Goal: Task Accomplishment & Management: Manage account settings

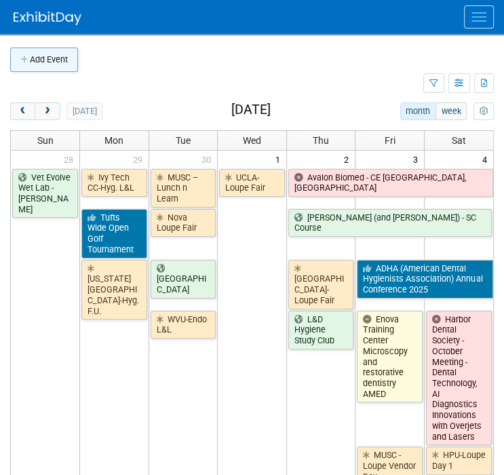
click at [37, 66] on button "Add Event" at bounding box center [44, 59] width 68 height 24
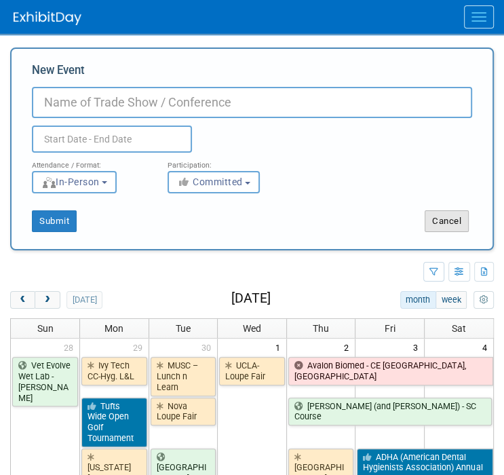
click at [439, 215] on button "Cancel" at bounding box center [446, 221] width 44 height 22
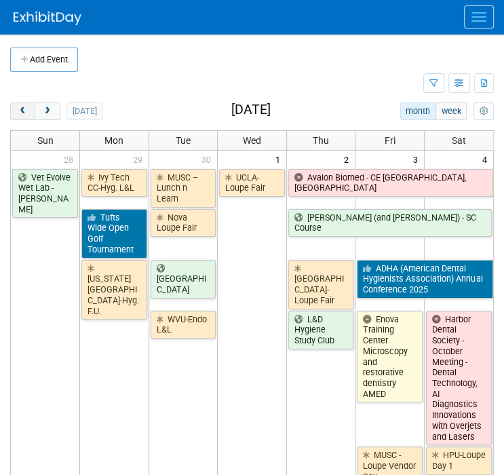
click at [22, 116] on button "prev" at bounding box center [22, 111] width 25 height 18
click at [22, 115] on span "prev" at bounding box center [23, 111] width 10 height 9
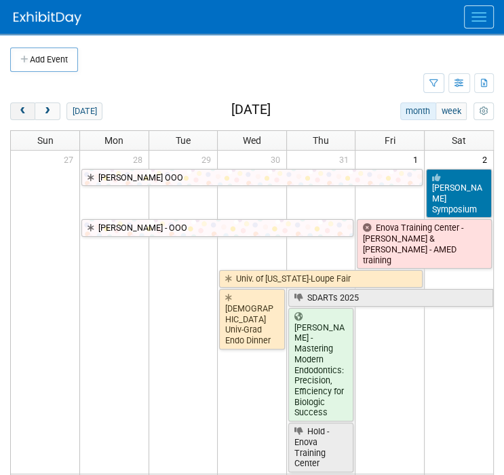
click at [22, 115] on span "prev" at bounding box center [23, 111] width 10 height 9
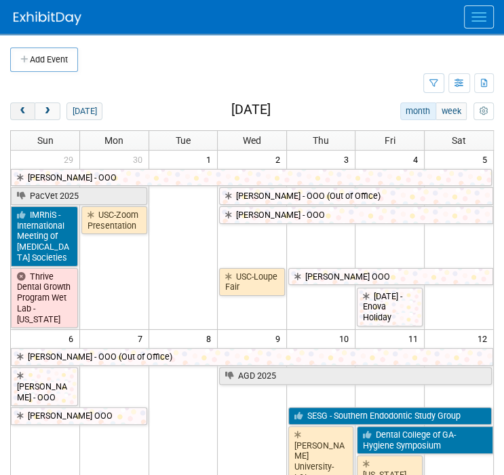
click at [22, 115] on span "prev" at bounding box center [23, 111] width 10 height 9
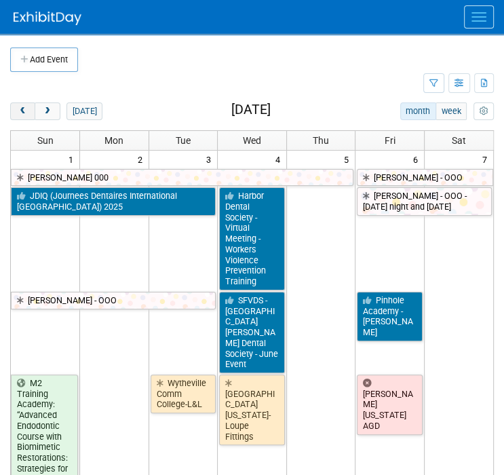
click at [22, 115] on span "prev" at bounding box center [23, 111] width 10 height 9
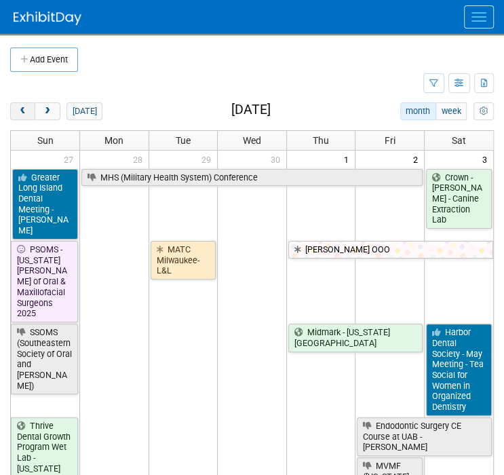
click at [22, 115] on span "prev" at bounding box center [23, 111] width 10 height 9
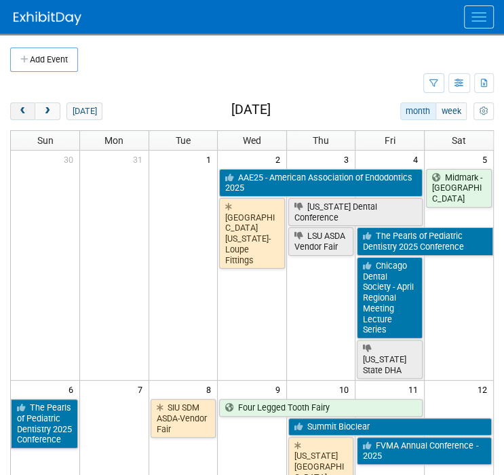
click at [22, 115] on span "prev" at bounding box center [23, 111] width 10 height 9
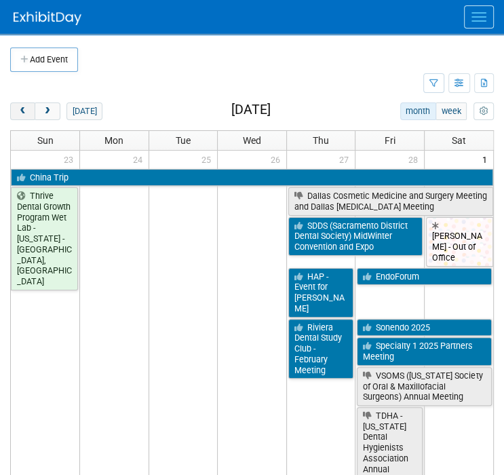
click at [18, 113] on span "prev" at bounding box center [23, 111] width 10 height 9
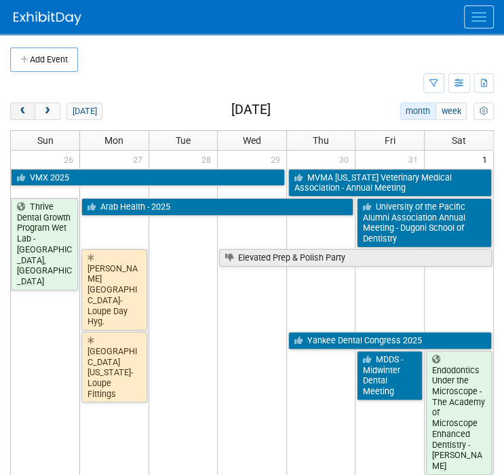
click at [18, 113] on span "prev" at bounding box center [23, 111] width 10 height 9
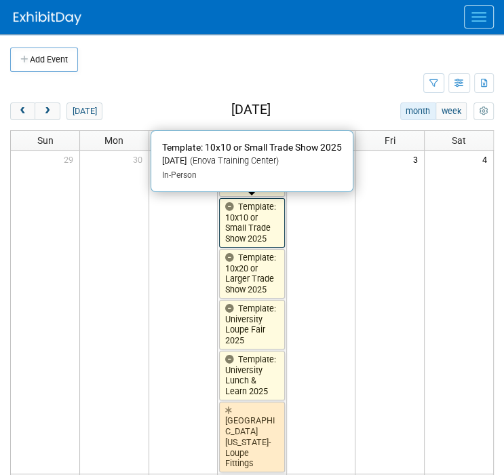
click at [268, 212] on link "Template: 10x10 or Small Trade Show 2025" at bounding box center [252, 222] width 66 height 49
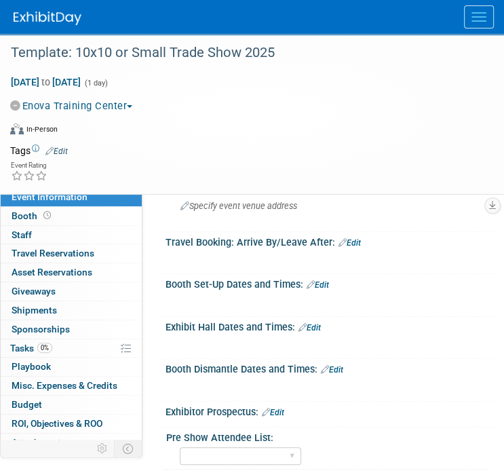
scroll to position [468, 0]
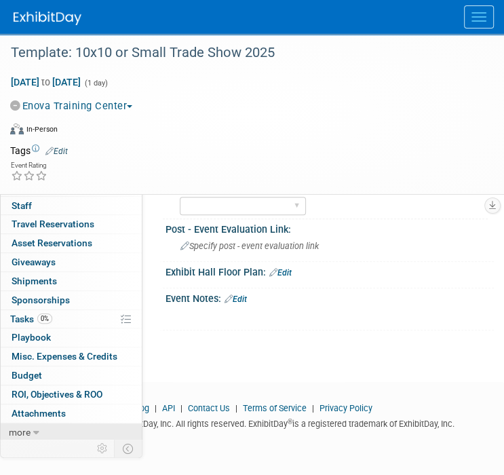
click at [48, 427] on link "more" at bounding box center [71, 432] width 141 height 18
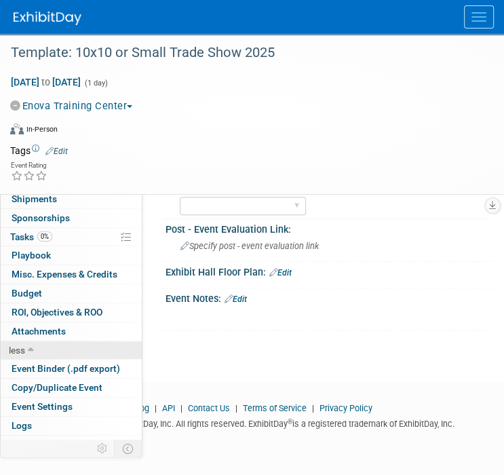
scroll to position [123, 0]
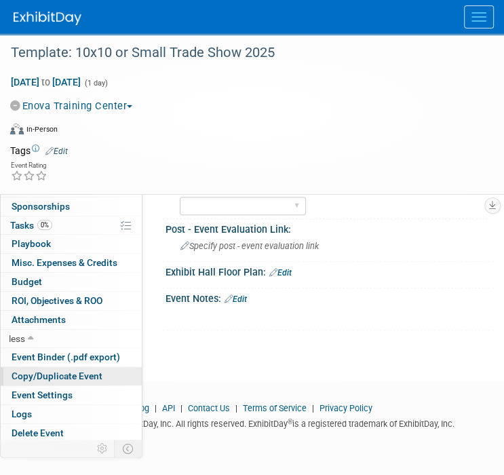
click at [40, 374] on span "Copy/Duplicate Event" at bounding box center [57, 375] width 91 height 11
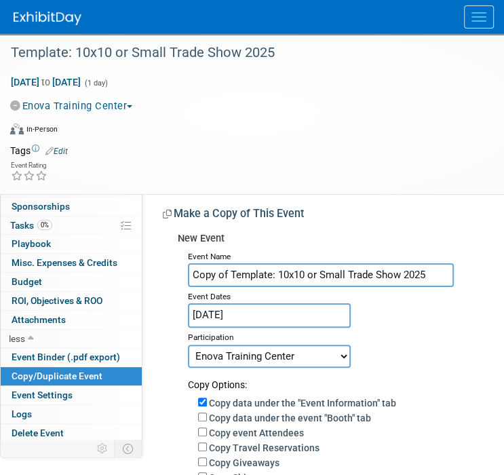
drag, startPoint x: 430, startPoint y: 275, endPoint x: 222, endPoint y: 294, distance: 208.3
click at [225, 294] on div "Event Name Copy of Template: 10x10 or Small Trade Show 2025 Event Dates Jan 1, …" at bounding box center [331, 463] width 306 height 432
click at [415, 277] on input "Copy of Template: 10x10 or Small Trade Show 2025" at bounding box center [321, 275] width 266 height 24
drag, startPoint x: 431, startPoint y: 277, endPoint x: 170, endPoint y: 302, distance: 262.2
click at [171, 300] on div "New Event Event Name Copy of Template: 10x10 or Small Trade Show 2025 Event Dat…" at bounding box center [323, 452] width 321 height 453
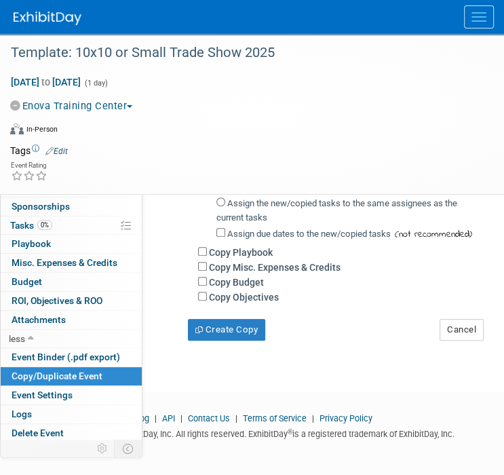
scroll to position [339, 0]
click at [460, 330] on button "Cancel" at bounding box center [461, 329] width 44 height 22
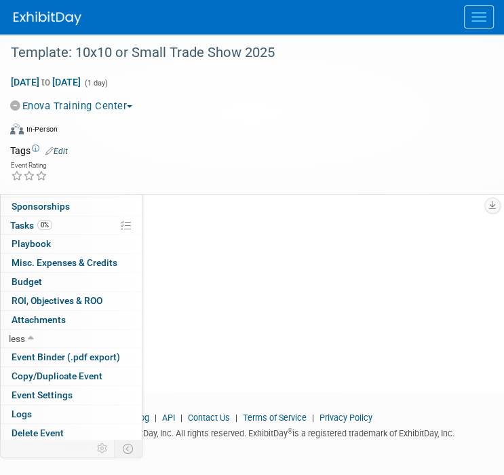
scroll to position [0, 0]
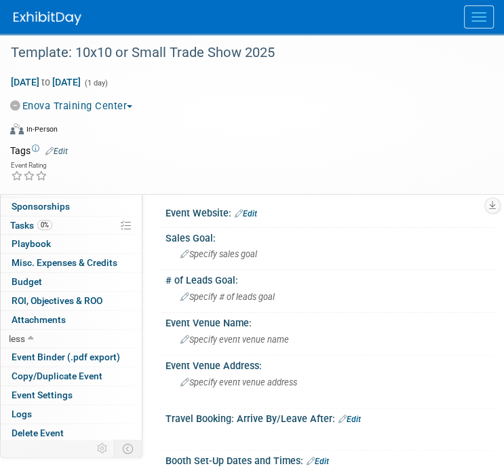
click at [473, 22] on button "Menu" at bounding box center [479, 16] width 30 height 23
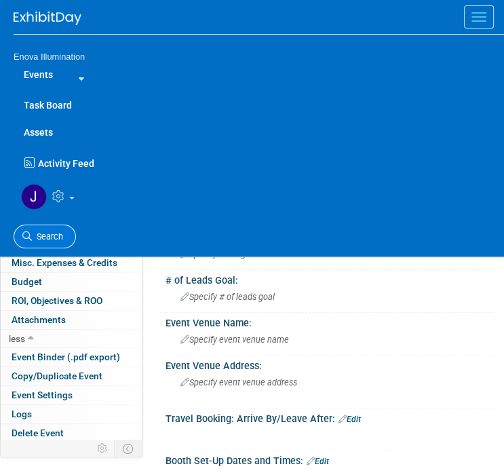
click at [49, 231] on span "Search" at bounding box center [47, 236] width 31 height 10
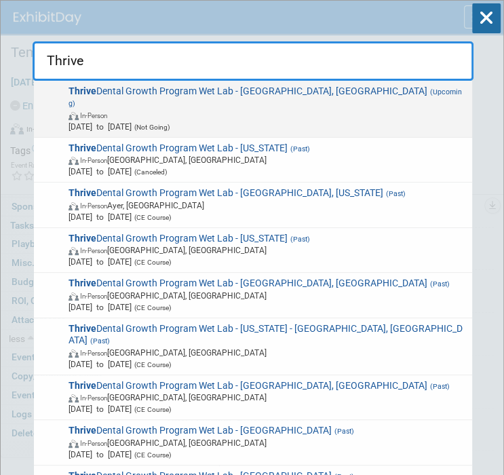
type input "Thrive"
click at [92, 92] on strong "Thrive" at bounding box center [82, 90] width 28 height 11
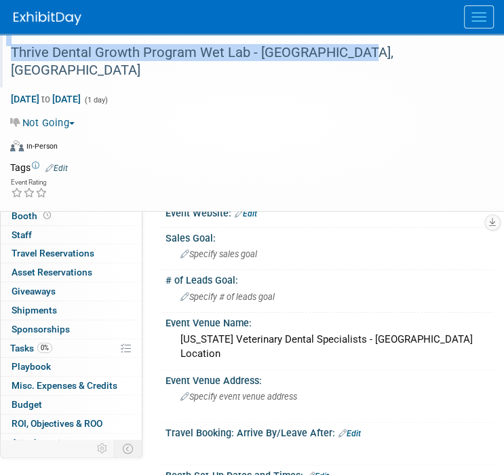
drag, startPoint x: 350, startPoint y: 55, endPoint x: 3, endPoint y: 60, distance: 346.5
click at [3, 60] on div "Thrive Dental Growth Program Wet Lab - [GEOGRAPHIC_DATA], [GEOGRAPHIC_DATA]" at bounding box center [243, 61] width 487 height 54
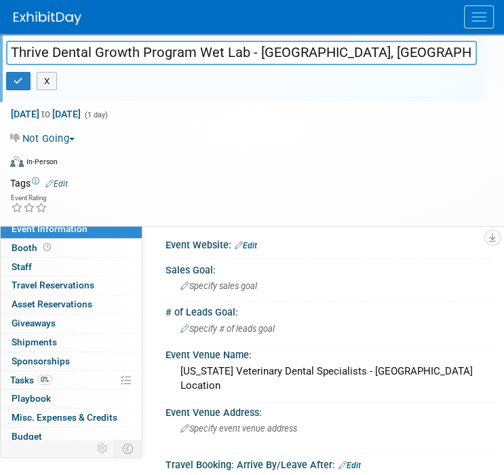
drag, startPoint x: 351, startPoint y: 51, endPoint x: -30, endPoint y: 51, distance: 380.4
click at [0, 51] on html "Enova Illumination Events Add Event Bulk Upload Events Shareable Event Boards R…" at bounding box center [252, 237] width 504 height 475
click at [12, 80] on button "button" at bounding box center [18, 81] width 24 height 19
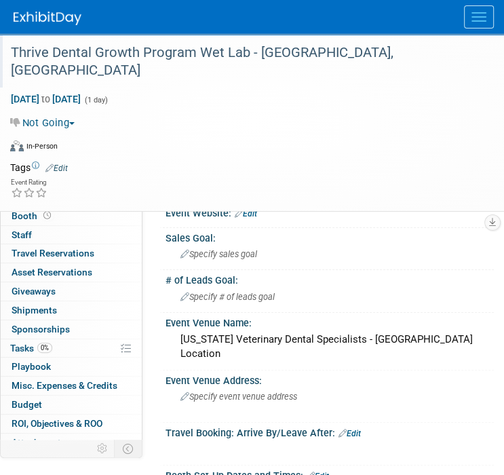
click at [469, 21] on button "Menu" at bounding box center [479, 16] width 30 height 23
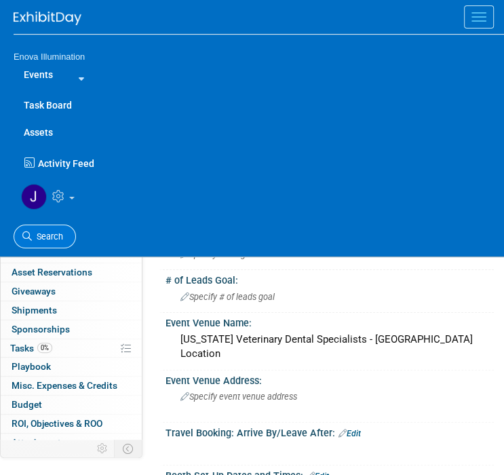
click at [54, 226] on link "Search" at bounding box center [45, 236] width 62 height 24
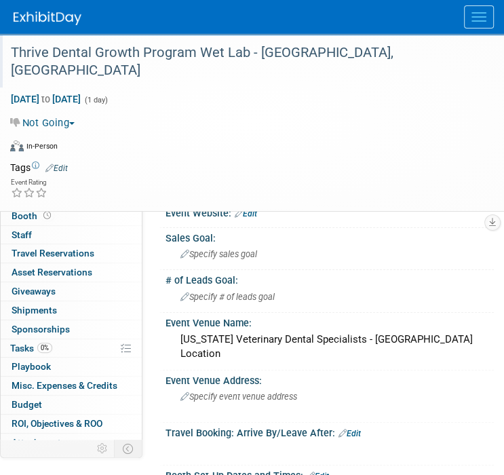
click at [469, 18] on button "Menu" at bounding box center [479, 16] width 30 height 23
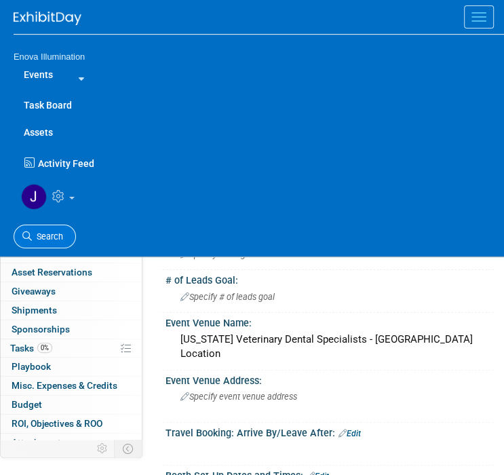
click at [63, 233] on link "Search" at bounding box center [45, 236] width 62 height 24
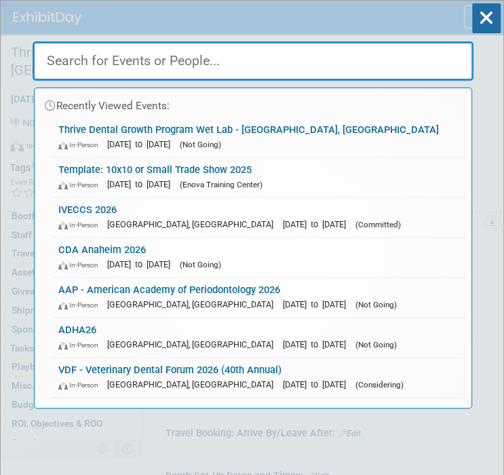
click at [93, 17] on div "Recently Viewed Events: Thrive Dental Growth Program Wet Lab - Scottsdale, AZ I…" at bounding box center [253, 204] width 441 height 407
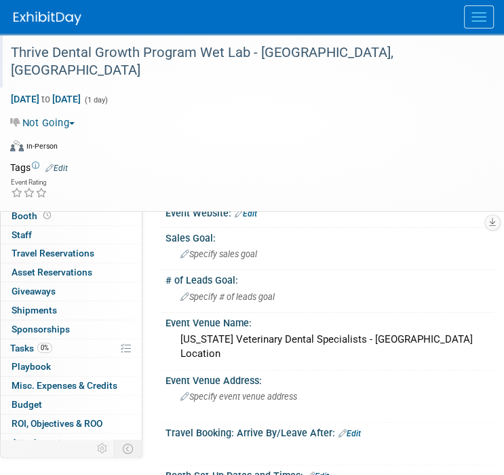
click at [17, 29] on div at bounding box center [259, 17] width 490 height 34
click at [472, 18] on button "Menu" at bounding box center [479, 16] width 30 height 23
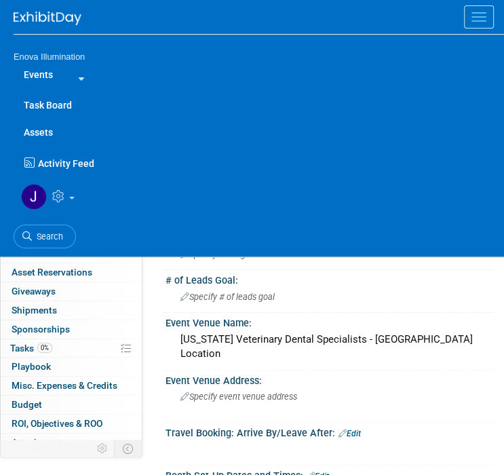
click at [52, 71] on link "Events" at bounding box center [38, 74] width 49 height 27
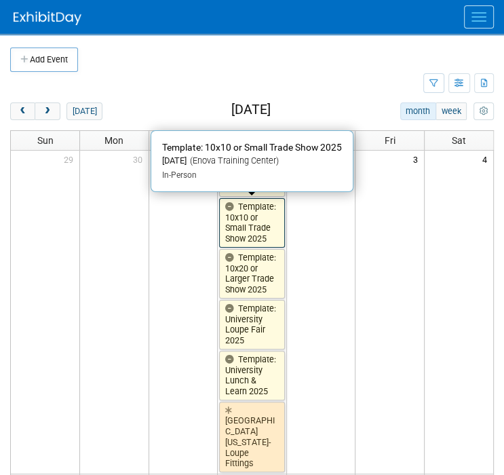
click at [242, 212] on link "Template: 10x10 or Small Trade Show 2025" at bounding box center [252, 222] width 66 height 49
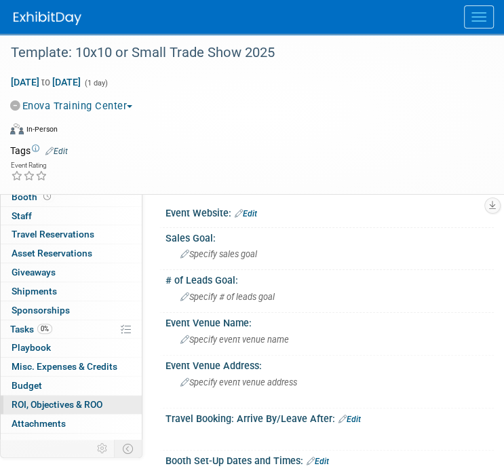
scroll to position [29, 0]
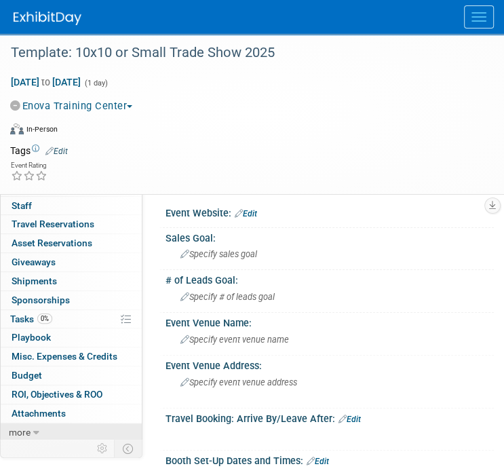
click at [24, 427] on span "more" at bounding box center [20, 431] width 22 height 11
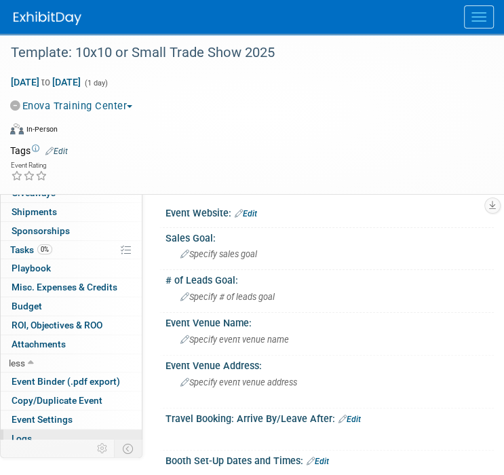
scroll to position [123, 0]
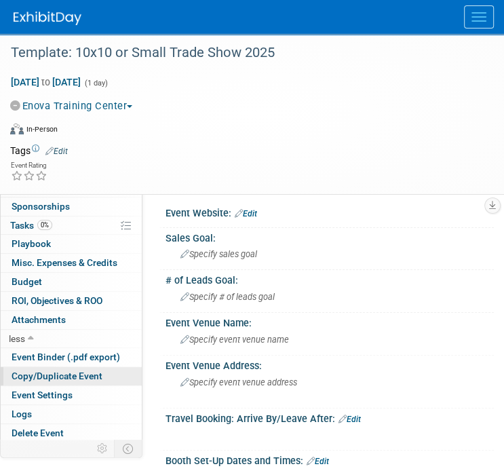
click at [35, 378] on span "Copy/Duplicate Event" at bounding box center [57, 375] width 91 height 11
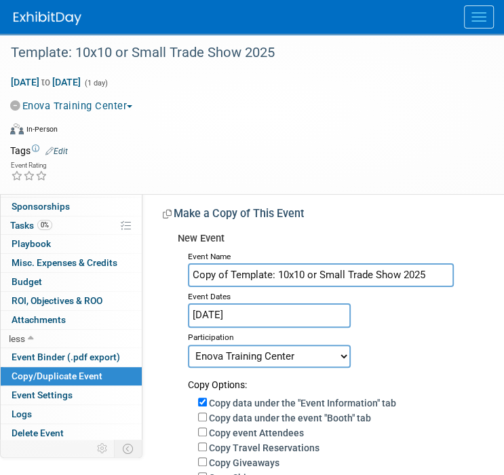
drag, startPoint x: 435, startPoint y: 271, endPoint x: 145, endPoint y: 300, distance: 291.1
click at [148, 302] on div "Event Website: Edit Sales Goal: Specify sales goal # of Leads Goal: Specify # o…" at bounding box center [317, 433] width 351 height 491
paste input "Thrive Dental Growth Program Wet Lab - [GEOGRAPHIC_DATA], [GEOGRAPHIC_DATA]"
drag, startPoint x: 377, startPoint y: 276, endPoint x: 471, endPoint y: 274, distance: 94.3
click at [471, 274] on div "Event Name Thrive Dental Growth Program Wet Lab - [GEOGRAPHIC_DATA], [GEOGRAPHI…" at bounding box center [331, 463] width 306 height 432
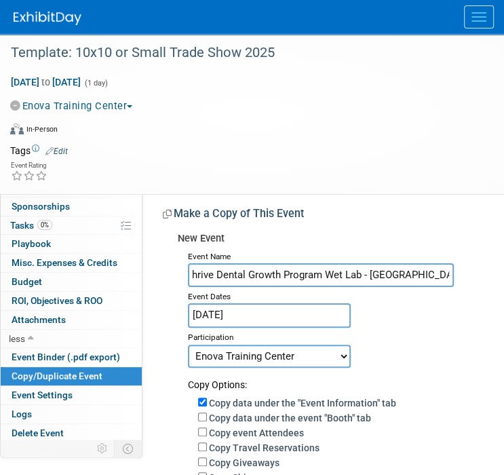
scroll to position [0, 12]
type input "Thrive Dental Growth Program Wet Lab - [GEOGRAPHIC_DATA][US_STATE]"
click at [210, 318] on input "[DATE]" at bounding box center [269, 315] width 163 height 24
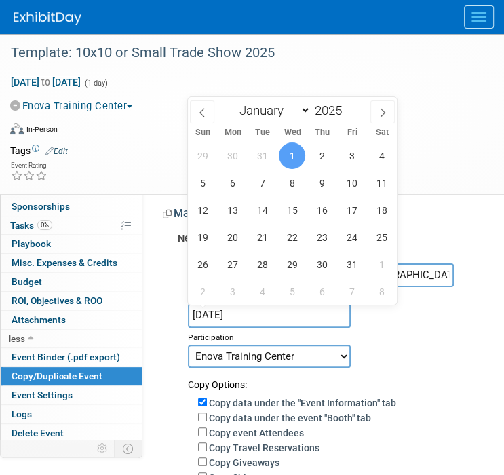
scroll to position [0, 0]
click at [346, 106] on span at bounding box center [346, 106] width 9 height 8
type input "2026"
click at [376, 264] on span "31" at bounding box center [381, 264] width 26 height 26
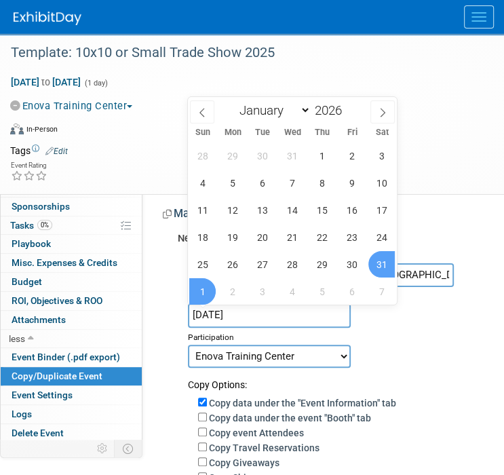
click at [213, 287] on span "1" at bounding box center [202, 291] width 26 height 26
type input "[DATE] to [DATE]"
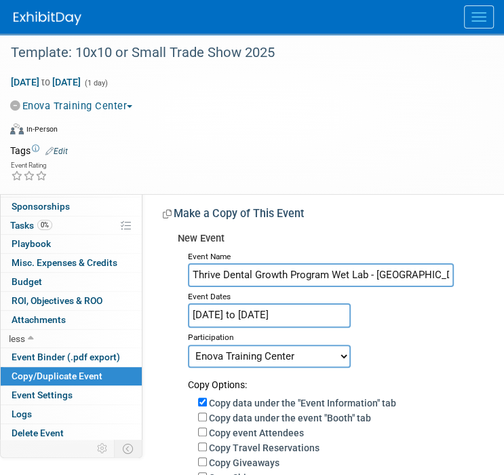
click at [226, 355] on select "Committed Considering Not Going Canceled Enova Training Center University Event…" at bounding box center [269, 355] width 163 height 23
select select "2"
click at [188, 344] on select "Committed Considering Not Going Canceled Enova Training Center University Event…" at bounding box center [269, 355] width 163 height 23
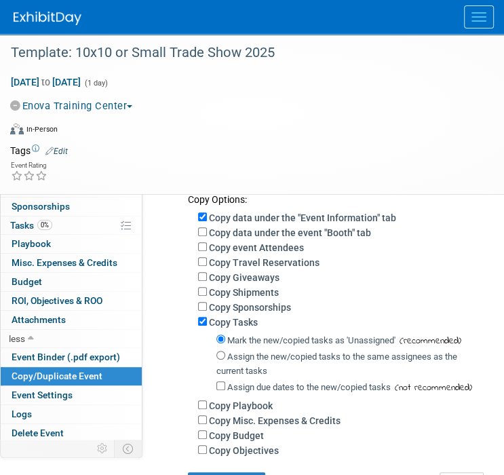
scroll to position [203, 0]
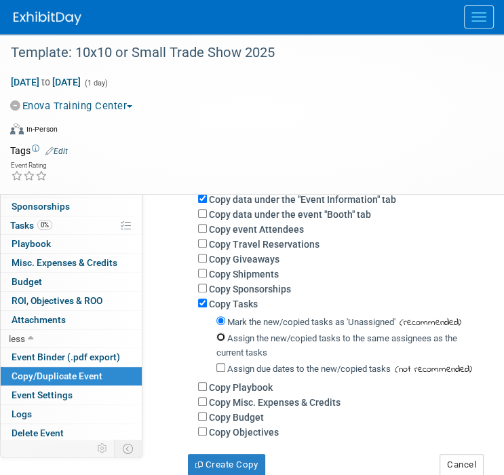
click at [218, 338] on input "Assign the new/copied tasks to the same assignees as the current tasks" at bounding box center [220, 336] width 9 height 9
radio input "true"
click at [229, 462] on button "Create Copy" at bounding box center [226, 465] width 77 height 22
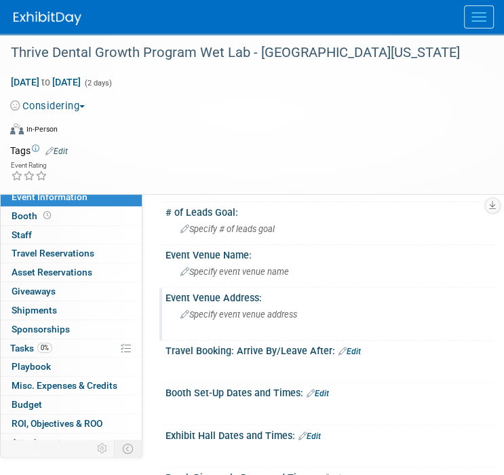
scroll to position [203, 0]
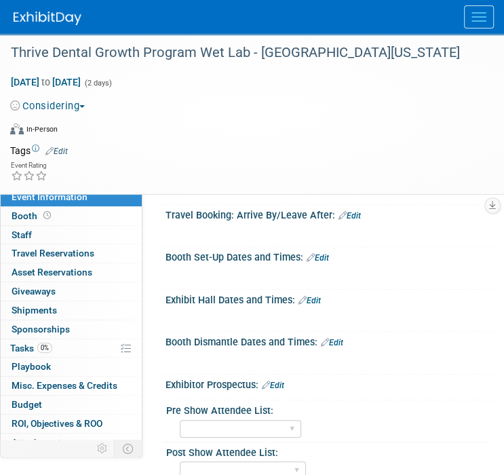
click at [316, 299] on link "Edit" at bounding box center [309, 300] width 22 height 9
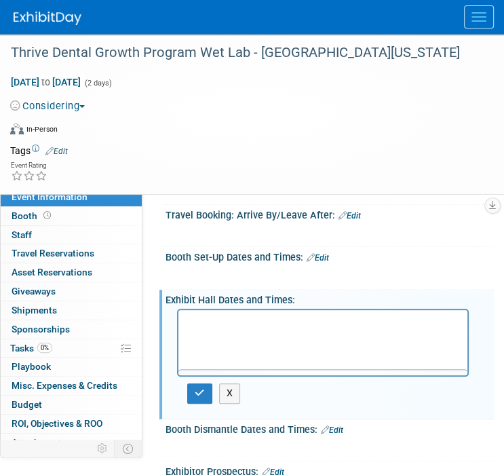
scroll to position [0, 0]
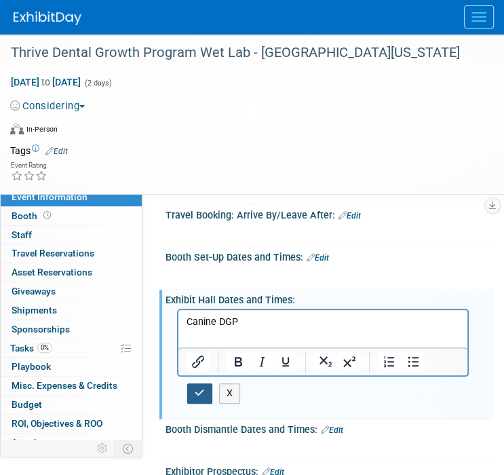
click at [204, 385] on button "button" at bounding box center [199, 393] width 25 height 20
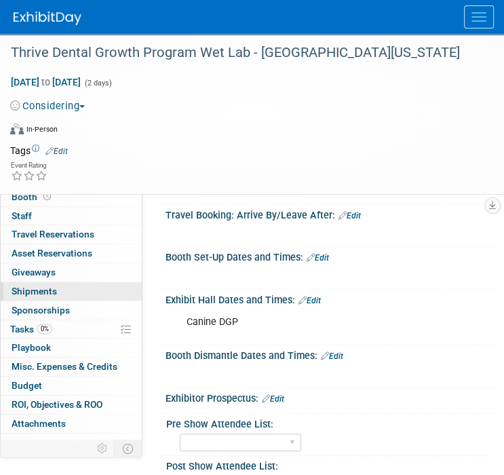
scroll to position [29, 0]
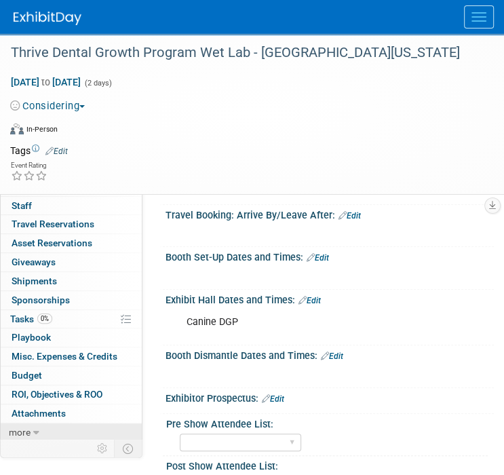
click at [35, 428] on icon at bounding box center [36, 432] width 6 height 9
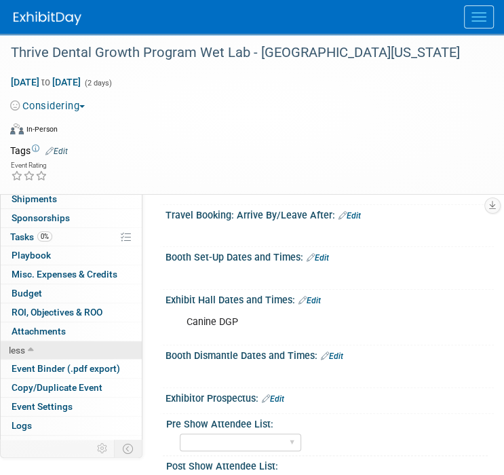
scroll to position [123, 0]
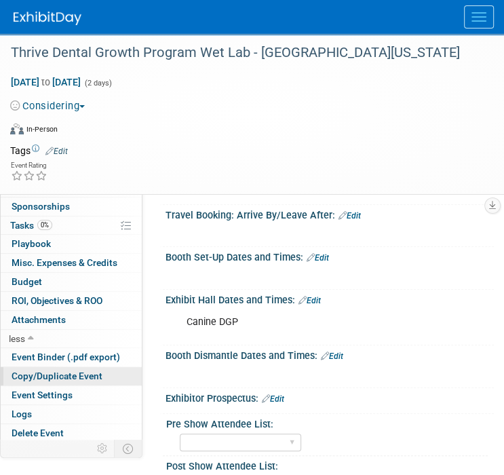
click at [40, 376] on span "Copy/Duplicate Event" at bounding box center [57, 375] width 91 height 11
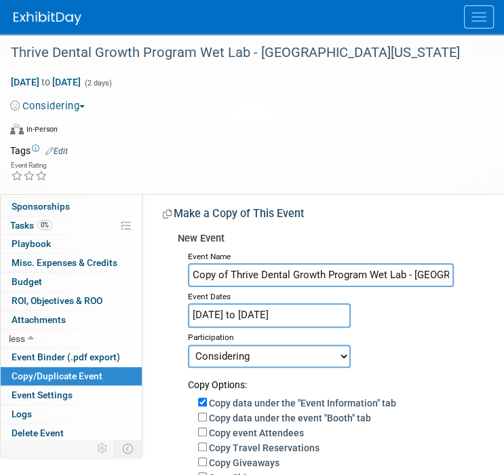
drag, startPoint x: 229, startPoint y: 276, endPoint x: 170, endPoint y: 283, distance: 60.1
click at [170, 283] on div "New Event Event Name Copy of Thrive Dental Growth Program Wet Lab - [GEOGRAPHIC…" at bounding box center [323, 452] width 321 height 453
drag, startPoint x: 378, startPoint y: 272, endPoint x: 511, endPoint y: 272, distance: 132.9
click at [503, 272] on html "Enova Illumination Events Add Event Bulk Upload Events Shareable Event Boards R…" at bounding box center [252, 237] width 504 height 475
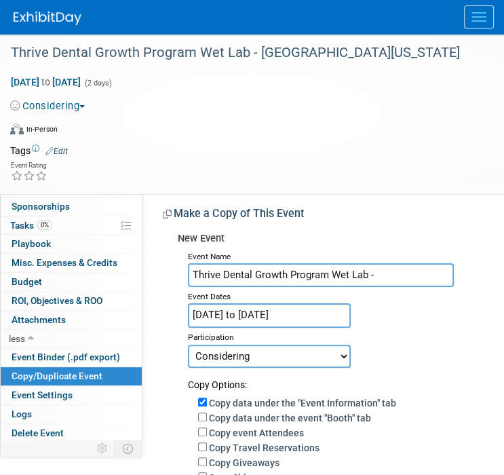
scroll to position [0, 0]
type input "Thrive Dental Growth Program Wet Lab - [US_STATE]"
click at [258, 318] on input "Jan 31, 2026 to Feb 1, 2026" at bounding box center [269, 315] width 163 height 24
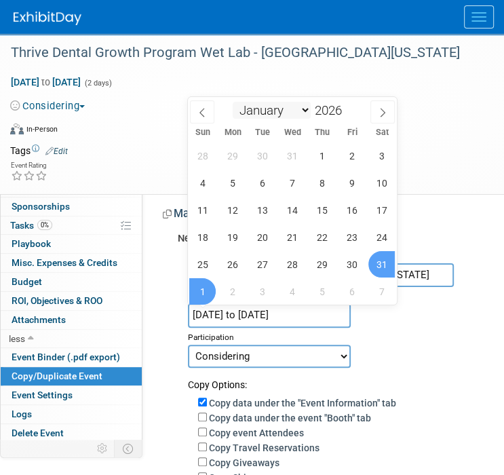
click at [283, 108] on select "January February March April May June July August September October November De…" at bounding box center [272, 110] width 78 height 17
select select "2"
click at [233, 102] on select "January February March April May June July August September October November De…" at bounding box center [272, 110] width 78 height 17
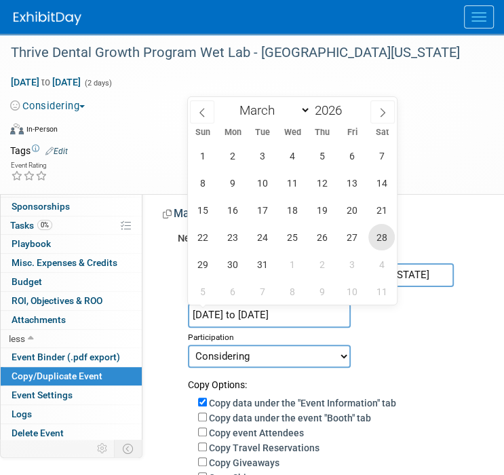
click at [373, 237] on span "28" at bounding box center [381, 237] width 26 height 26
click at [199, 272] on span "29" at bounding box center [202, 264] width 26 height 26
type input "Mar 28, 2026 to Mar 29, 2026"
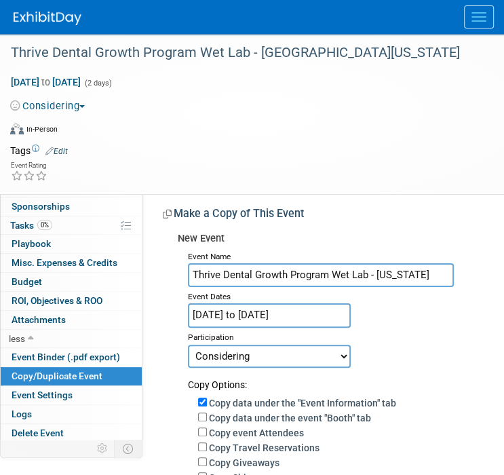
scroll to position [136, 0]
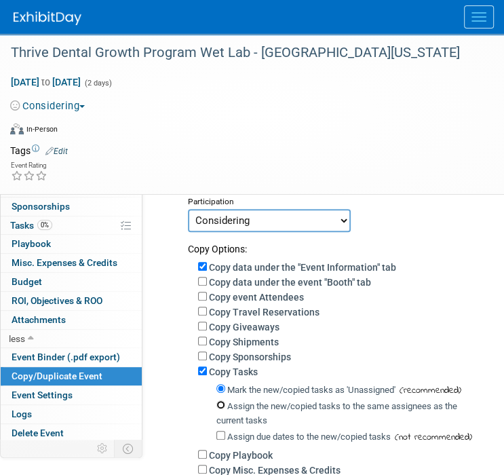
click at [221, 405] on input "Assign the new/copied tasks to the same assignees as the current tasks" at bounding box center [220, 404] width 9 height 9
radio input "true"
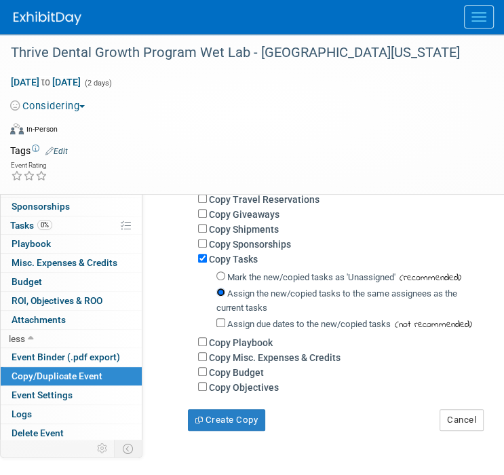
scroll to position [339, 0]
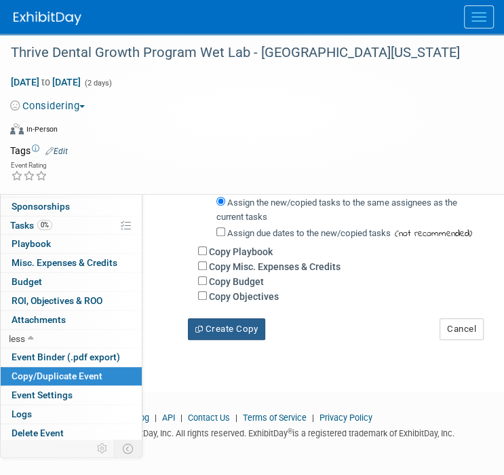
click at [251, 327] on button "Create Copy" at bounding box center [226, 329] width 77 height 22
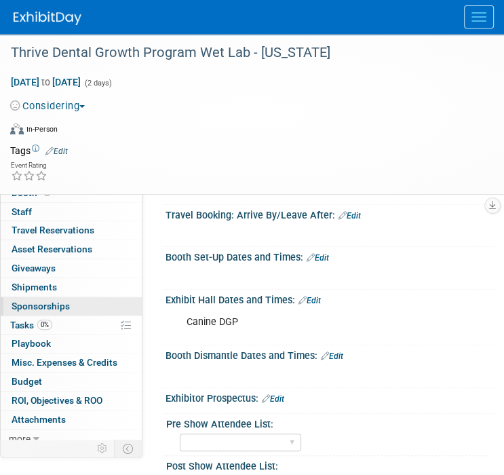
scroll to position [29, 0]
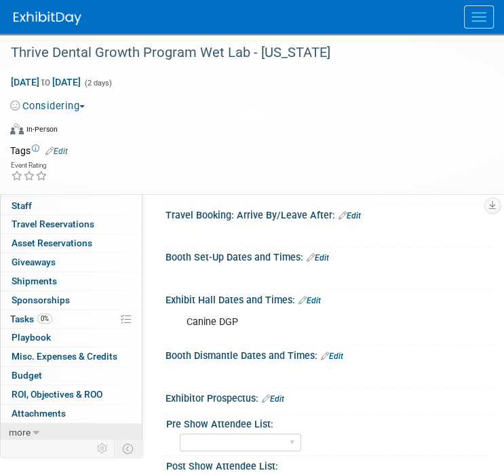
click at [39, 428] on link "more" at bounding box center [71, 432] width 141 height 18
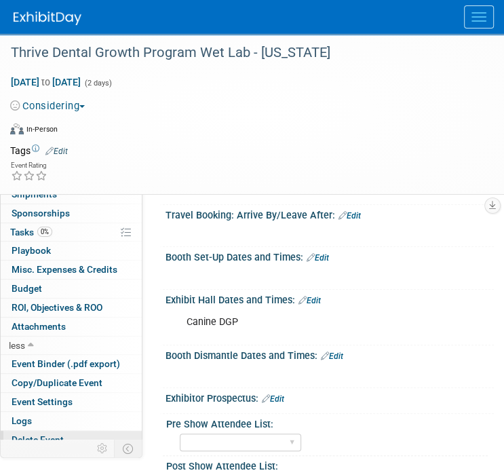
scroll to position [123, 0]
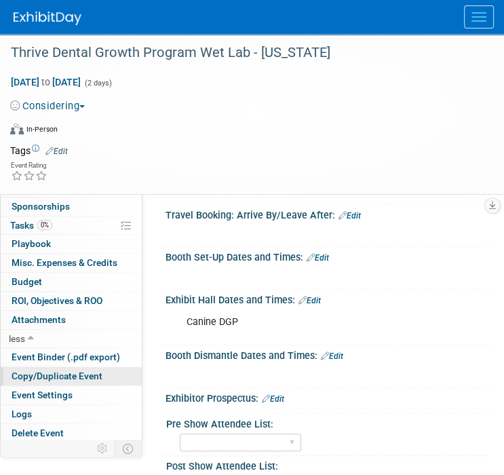
click at [38, 374] on span "Copy/Duplicate Event" at bounding box center [57, 375] width 91 height 11
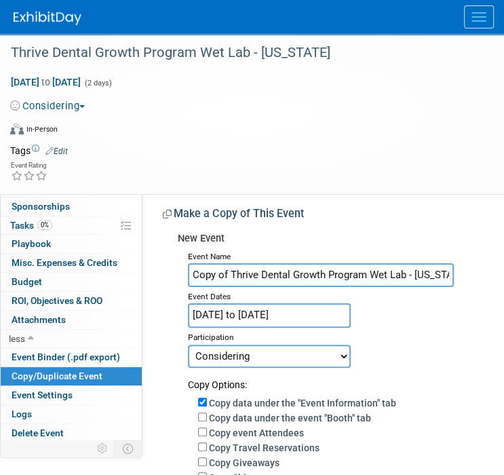
drag, startPoint x: 232, startPoint y: 275, endPoint x: 133, endPoint y: 285, distance: 99.5
click at [133, 285] on div "Event Information Event Info Booth Booth 0 Staff 0 Staff 0 Travel Reservations …" at bounding box center [252, 356] width 504 height 645
drag, startPoint x: 376, startPoint y: 274, endPoint x: 433, endPoint y: 274, distance: 57.0
click at [433, 274] on input "Thrive Dental Growth Program Wet Lab - [US_STATE]" at bounding box center [321, 275] width 266 height 24
type input "Thrive Dental Growth Program Wet Lab - [GEOGRAPHIC_DATA]"
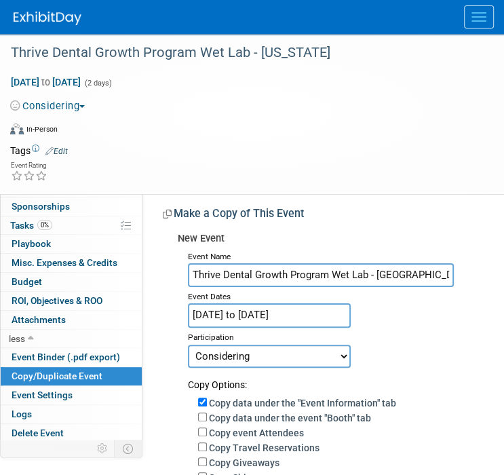
click at [309, 307] on input "Mar 28, 2026 to Mar 29, 2026" at bounding box center [269, 315] width 163 height 24
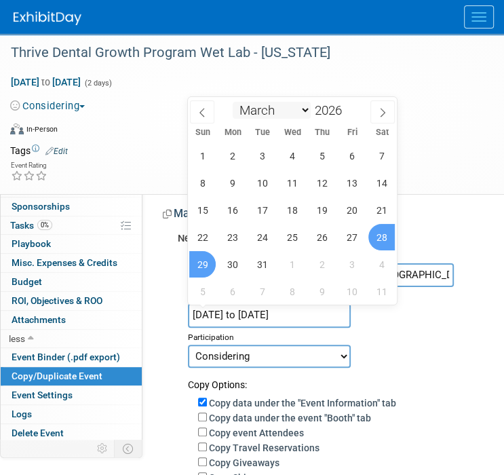
click at [272, 115] on select "January February March April May June July August September October November De…" at bounding box center [272, 110] width 78 height 17
select select "3"
click at [233, 102] on select "January February March April May June July August September October November De…" at bounding box center [272, 110] width 78 height 17
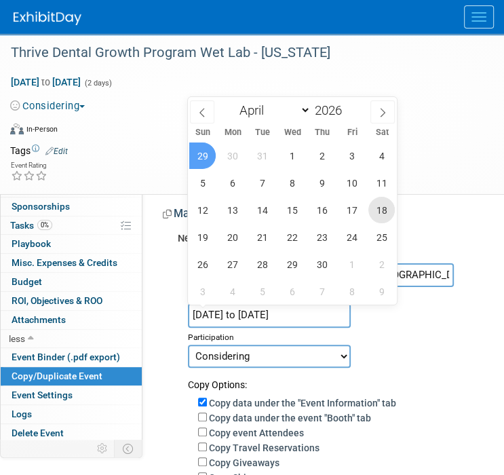
click at [376, 207] on span "18" at bounding box center [381, 210] width 26 height 26
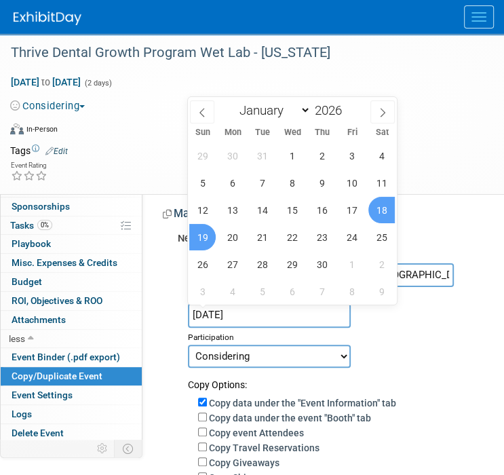
click at [207, 235] on span "19" at bounding box center [202, 237] width 26 height 26
type input "Apr 18, 2026 to Apr 19, 2026"
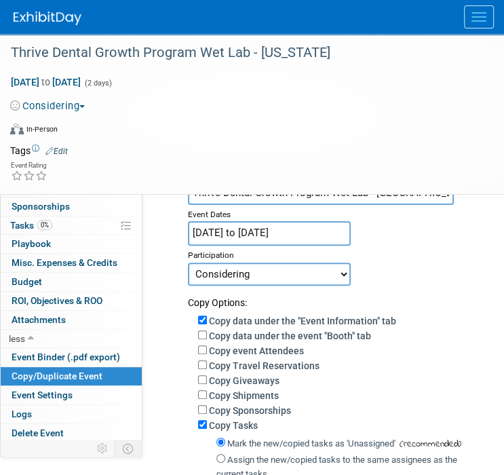
scroll to position [136, 0]
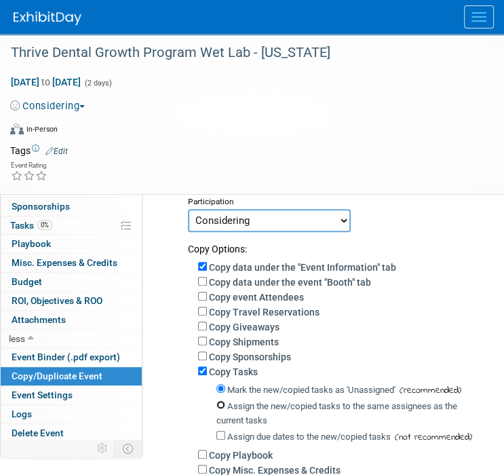
click at [222, 403] on input "Assign the new/copied tasks to the same assignees as the current tasks" at bounding box center [220, 404] width 9 height 9
radio input "true"
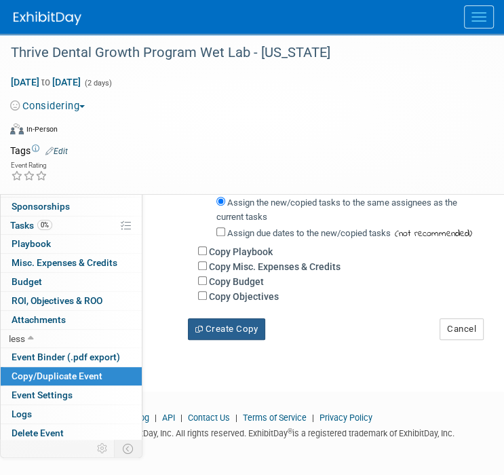
click at [241, 328] on button "Create Copy" at bounding box center [226, 329] width 77 height 22
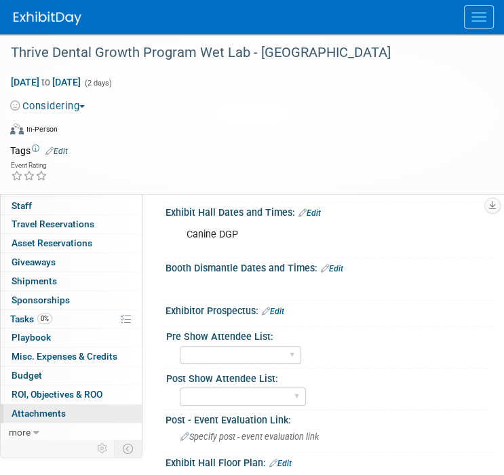
scroll to position [346, 0]
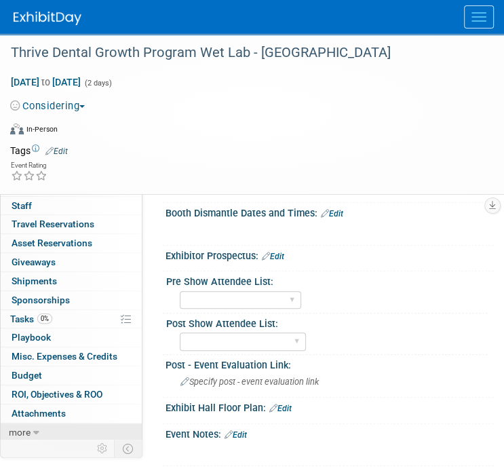
click at [35, 428] on icon at bounding box center [36, 432] width 6 height 9
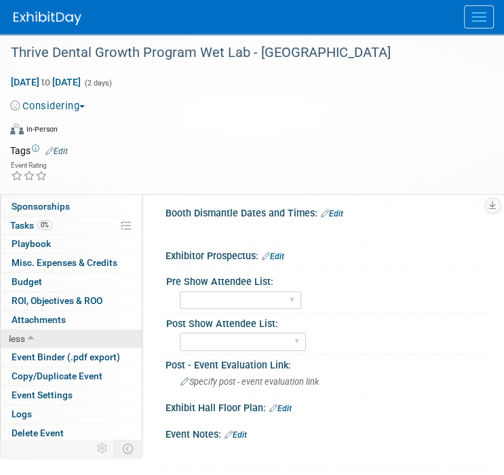
scroll to position [123, 0]
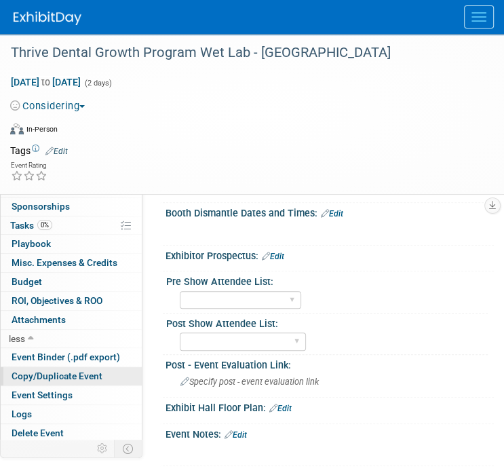
click at [47, 371] on span "Copy/Duplicate Event" at bounding box center [57, 375] width 91 height 11
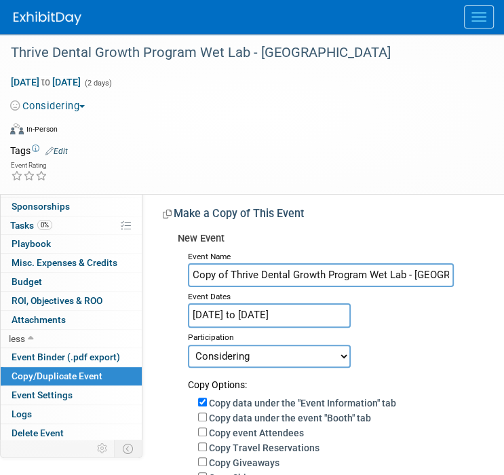
drag, startPoint x: 229, startPoint y: 273, endPoint x: 187, endPoint y: 274, distance: 42.0
click at [188, 274] on input "Copy of Thrive Dental Growth Program Wet Lab - Chicago" at bounding box center [321, 275] width 266 height 24
drag, startPoint x: 425, startPoint y: 273, endPoint x: 378, endPoint y: 276, distance: 46.9
click at [377, 275] on input "Thrive Dental Growth Program Wet Lab - [GEOGRAPHIC_DATA]" at bounding box center [321, 275] width 266 height 24
type input "Thrive Dental Growth Program Wet Lab - [GEOGRAPHIC_DATA], [GEOGRAPHIC_DATA]"
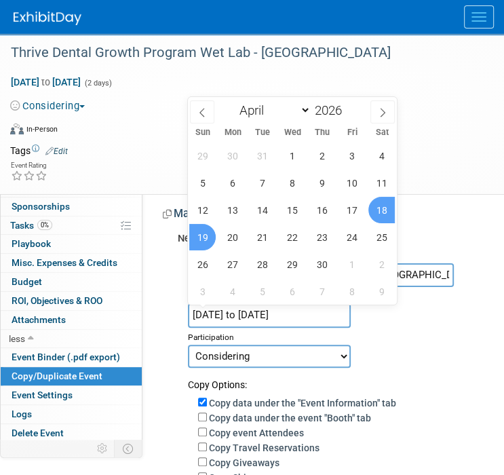
click at [289, 311] on input "Apr 18, 2026 to Apr 19, 2026" at bounding box center [269, 315] width 163 height 24
click at [294, 110] on select "January February March April May June July August September October November De…" at bounding box center [272, 110] width 78 height 17
select select "4"
click at [233, 102] on select "January February March April May June July August September October November De…" at bounding box center [272, 110] width 78 height 17
click at [373, 213] on span "16" at bounding box center [381, 210] width 26 height 26
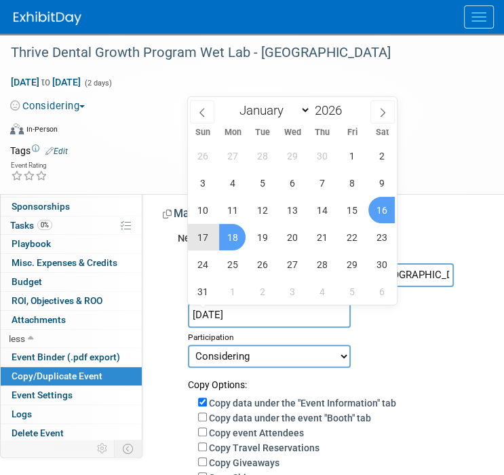
click at [215, 230] on div "26 27 28 29 30 1 2 3 4 5 6 7 8 9 10 11 12 13 14 15 16 17 18 19 20 21 22 23 24 2…" at bounding box center [292, 223] width 209 height 163
click at [212, 235] on span "17" at bounding box center [202, 237] width 26 height 26
type input "May 16, 2026 to May 17, 2026"
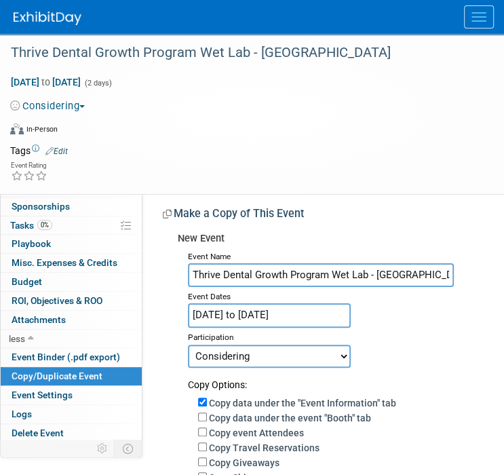
click at [226, 352] on select "Committed Considering Not Going Canceled Enova Training Center University Event…" at bounding box center [269, 355] width 163 height 23
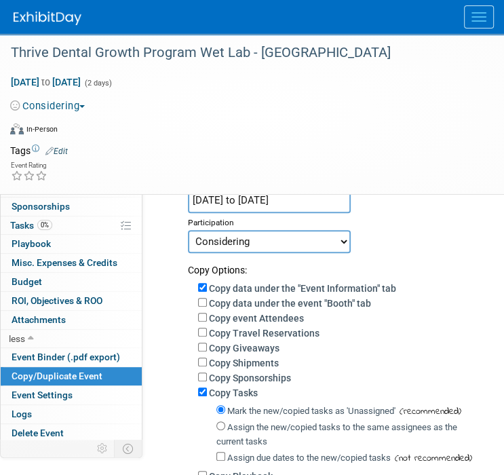
scroll to position [136, 0]
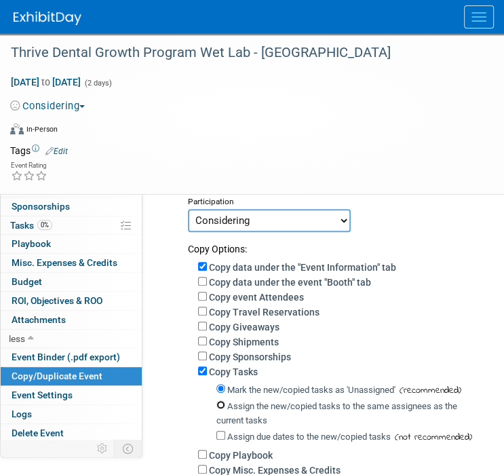
click at [221, 405] on input "Assign the new/copied tasks to the same assignees as the current tasks" at bounding box center [220, 404] width 9 height 9
radio input "true"
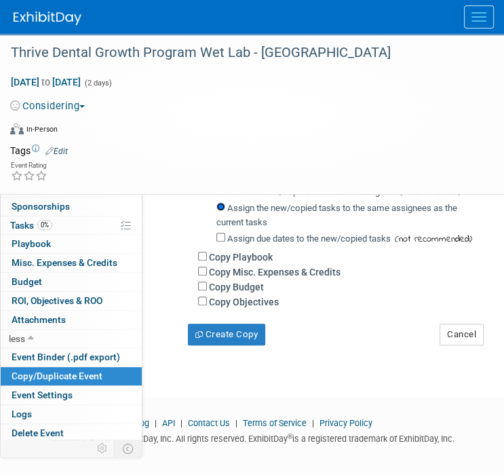
scroll to position [351, 0]
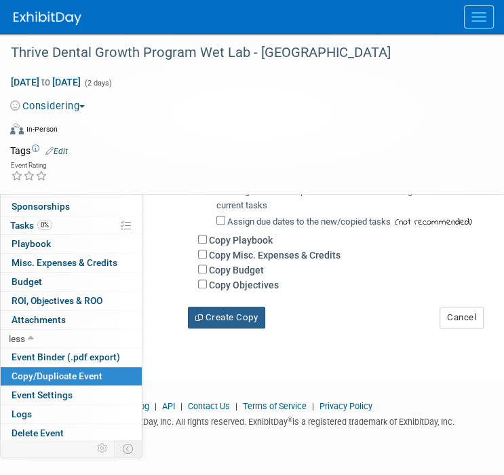
click at [243, 322] on button "Create Copy" at bounding box center [226, 317] width 77 height 22
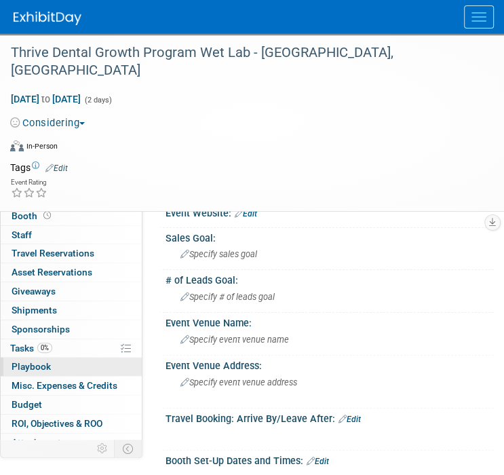
scroll to position [29, 0]
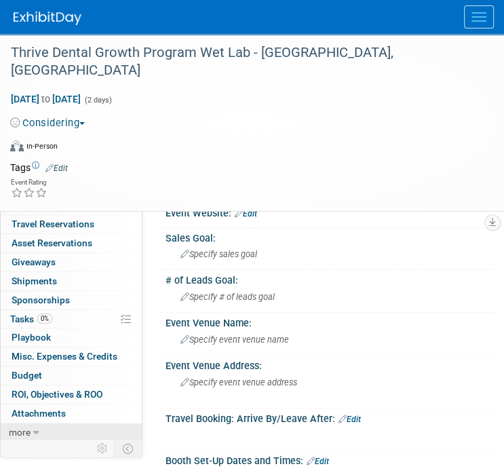
click at [33, 424] on link "more" at bounding box center [71, 432] width 141 height 18
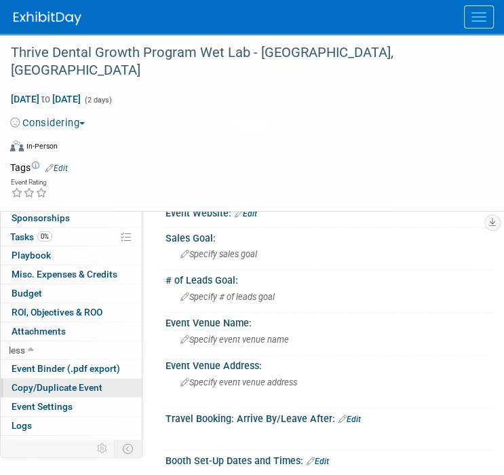
scroll to position [123, 0]
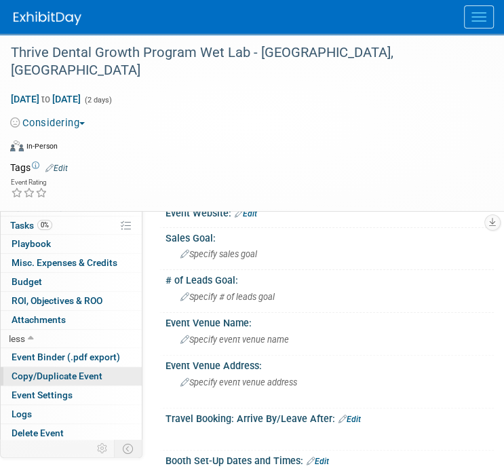
click at [56, 376] on span "Copy/Duplicate Event" at bounding box center [57, 375] width 91 height 11
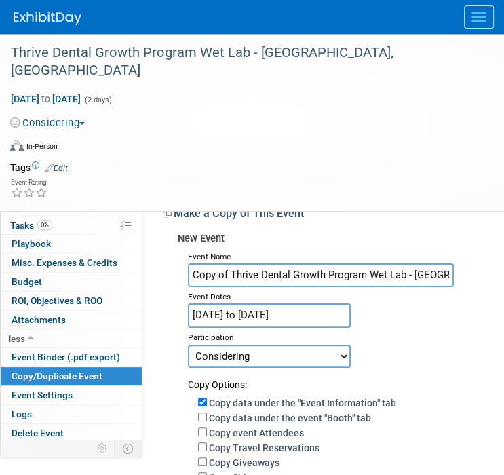
drag, startPoint x: 230, startPoint y: 273, endPoint x: 144, endPoint y: 282, distance: 86.6
click at [144, 281] on div "Event Website: Edit Sales Goal: Specify sales goal # of Leads Goal: Specify # o…" at bounding box center [317, 433] width 351 height 491
drag, startPoint x: 422, startPoint y: 276, endPoint x: 380, endPoint y: 275, distance: 41.4
click at [380, 275] on input "Thrive Dental Growth Program Wet Lab - [GEOGRAPHIC_DATA], [GEOGRAPHIC_DATA]" at bounding box center [321, 275] width 266 height 24
type input "Thrive Dental Growth Program Wet Lab - [US_STATE]"
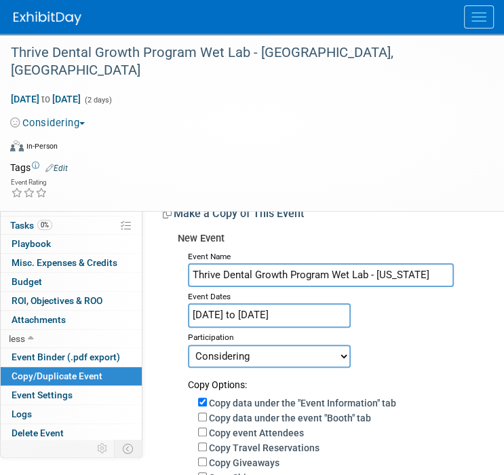
click at [225, 313] on input "May 16, 2026 to May 17, 2026" at bounding box center [269, 315] width 163 height 24
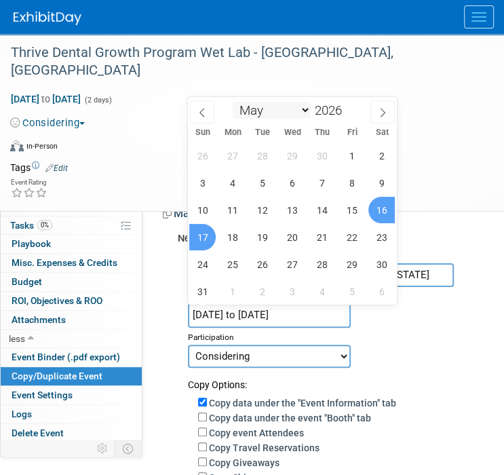
click at [251, 110] on select "January February March April May June July August September October November De…" at bounding box center [272, 110] width 78 height 17
select select "6"
click at [233, 102] on select "January February March April May June July August September October November De…" at bounding box center [272, 110] width 78 height 17
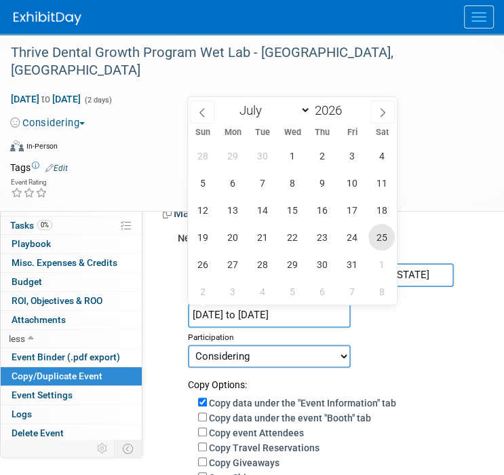
click at [378, 241] on span "25" at bounding box center [381, 237] width 26 height 26
type input "Jul 25, 2026"
click at [377, 241] on span "25" at bounding box center [381, 237] width 26 height 26
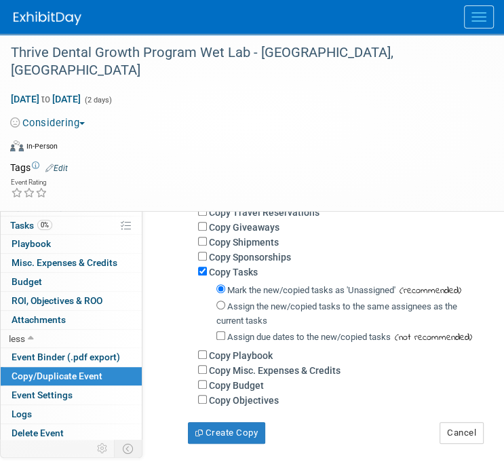
scroll to position [271, 0]
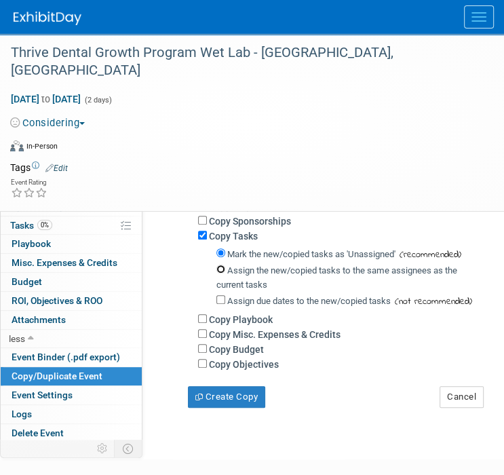
drag, startPoint x: 222, startPoint y: 272, endPoint x: 229, endPoint y: 308, distance: 36.7
click at [221, 272] on input "Assign the new/copied tasks to the same assignees as the current tasks" at bounding box center [220, 268] width 9 height 9
radio input "true"
click at [227, 391] on button "Create Copy" at bounding box center [226, 397] width 77 height 22
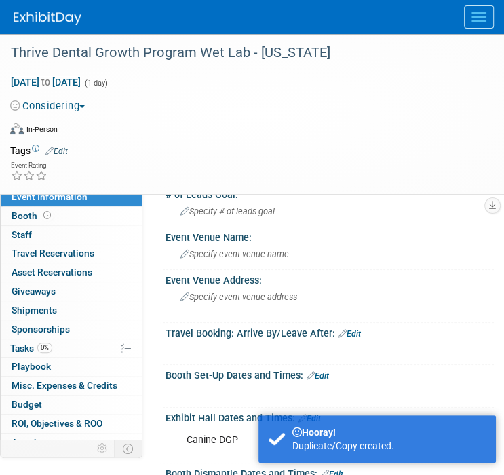
scroll to position [203, 0]
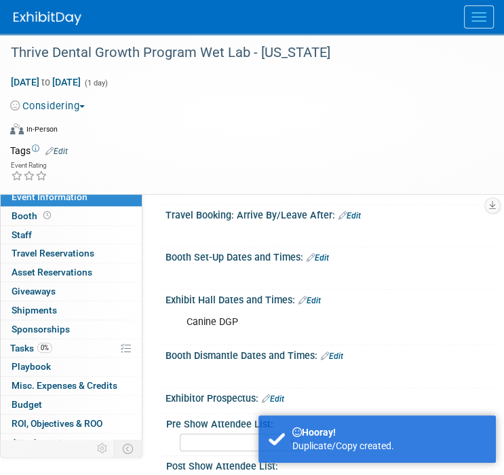
click at [218, 317] on div "Canine DGP" at bounding box center [323, 322] width 292 height 27
drag, startPoint x: 216, startPoint y: 317, endPoint x: 188, endPoint y: 318, distance: 27.8
click at [188, 318] on div "Canine DGP" at bounding box center [323, 322] width 292 height 27
drag, startPoint x: 188, startPoint y: 318, endPoint x: 313, endPoint y: 300, distance: 125.3
click at [313, 300] on link "Edit" at bounding box center [309, 300] width 22 height 9
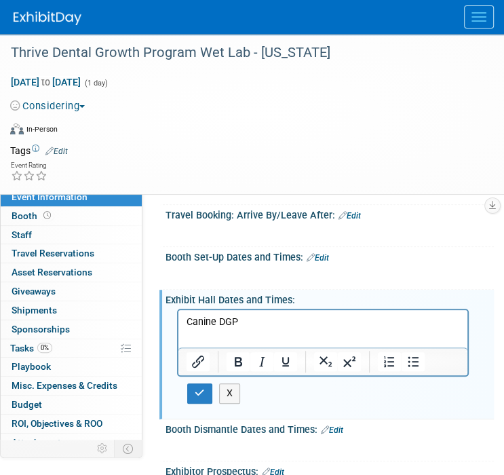
scroll to position [0, 0]
drag, startPoint x: 217, startPoint y: 318, endPoint x: 149, endPoint y: 321, distance: 67.9
click at [178, 321] on html "Canine DGP" at bounding box center [322, 319] width 289 height 19
click at [205, 386] on button "button" at bounding box center [199, 393] width 25 height 20
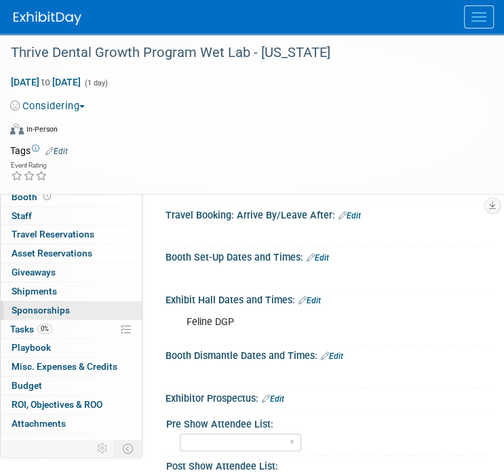
scroll to position [29, 0]
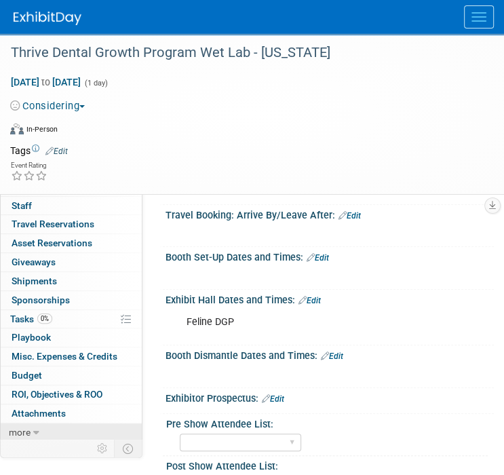
click at [23, 433] on span "more" at bounding box center [20, 431] width 22 height 11
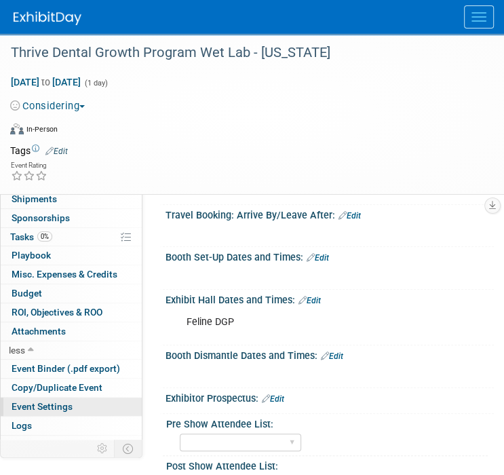
scroll to position [123, 0]
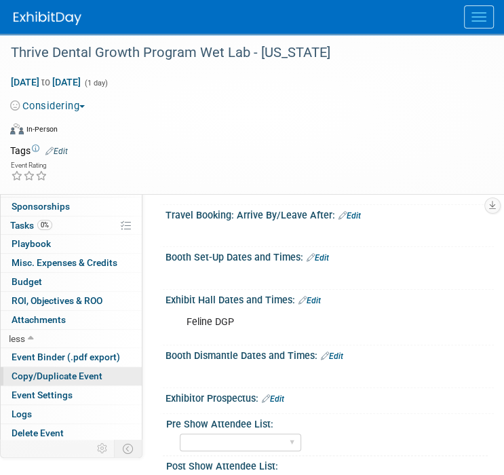
click at [35, 378] on span "Copy/Duplicate Event" at bounding box center [57, 375] width 91 height 11
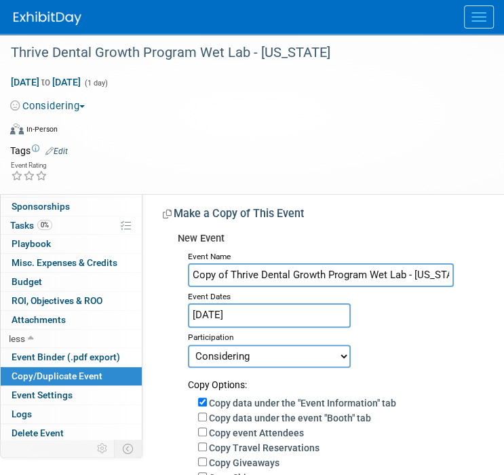
drag, startPoint x: 230, startPoint y: 272, endPoint x: 142, endPoint y: 287, distance: 88.8
click at [144, 287] on div "Event Website: Edit Sales Goal: Specify sales goal # of Leads Goal: Specify # o…" at bounding box center [317, 433] width 351 height 491
drag, startPoint x: 378, startPoint y: 273, endPoint x: 423, endPoint y: 275, distance: 45.5
click at [423, 275] on input "Thrive Dental Growth Program Wet Lab - [US_STATE]" at bounding box center [321, 275] width 266 height 24
type input "Thrive Dental Growth Program Wet Lab - Midwest"
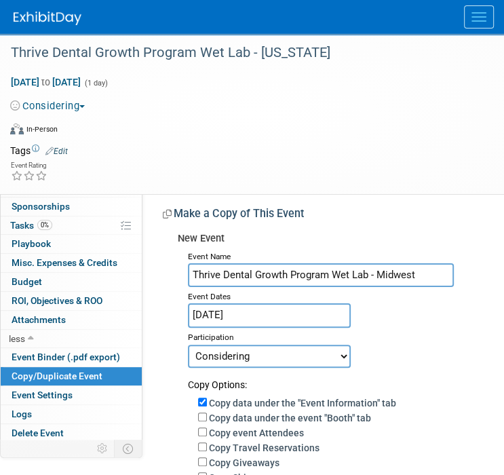
click at [300, 305] on input "Jul 25, 2026" at bounding box center [269, 315] width 163 height 24
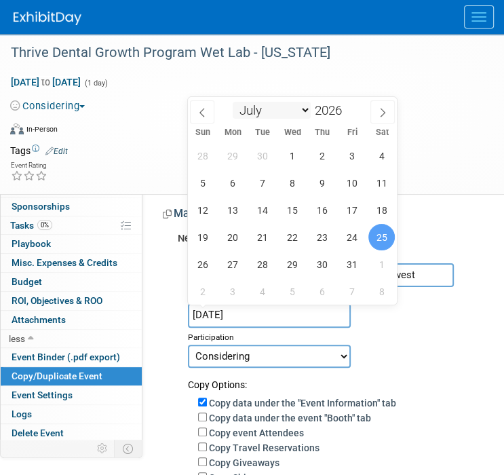
click at [268, 99] on div "January February March April May June July August September October November De…" at bounding box center [292, 108] width 157 height 23
click at [267, 104] on select "January February March April May June July August September October November De…" at bounding box center [272, 110] width 78 height 17
select select "8"
click at [233, 102] on select "January February March April May June July August September October November De…" at bounding box center [272, 110] width 78 height 17
click at [386, 218] on span "19" at bounding box center [381, 210] width 26 height 26
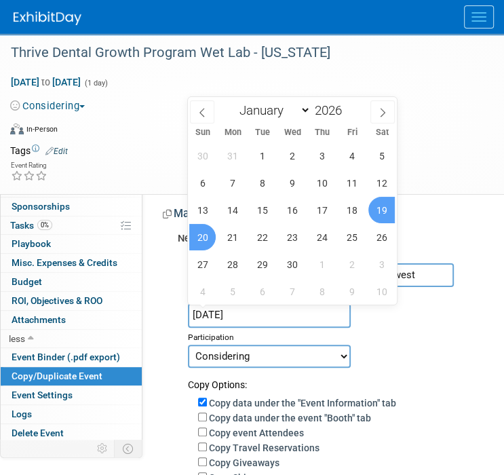
click at [203, 240] on span "20" at bounding box center [202, 237] width 26 height 26
type input "Sep 19, 2026 to Sep 20, 2026"
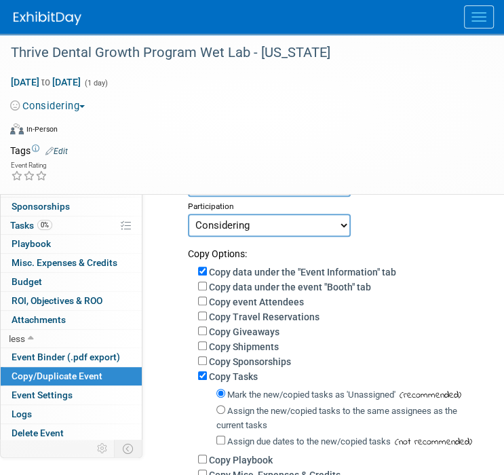
scroll to position [136, 0]
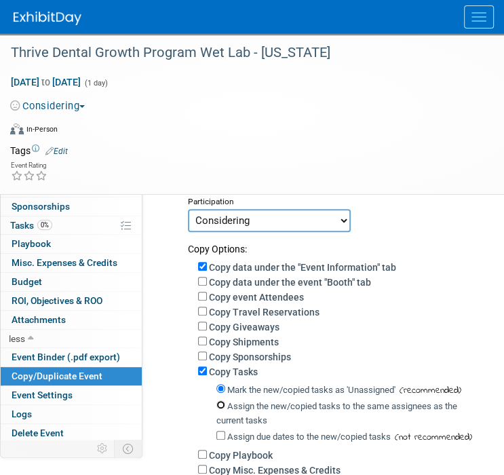
click at [220, 401] on input "Assign the new/copied tasks to the same assignees as the current tasks" at bounding box center [220, 404] width 9 height 9
radio input "true"
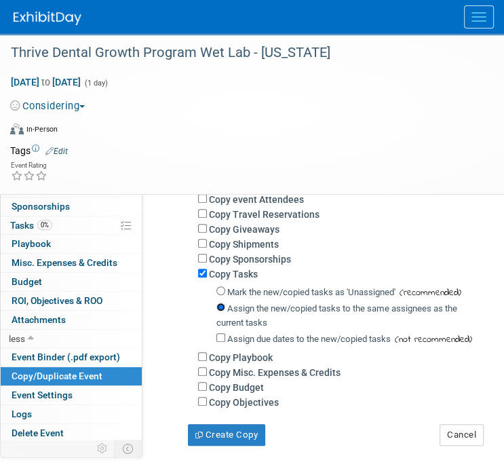
scroll to position [351, 0]
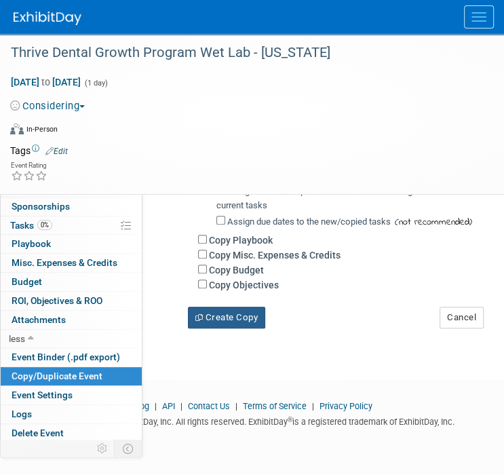
click at [231, 314] on button "Create Copy" at bounding box center [226, 317] width 77 height 22
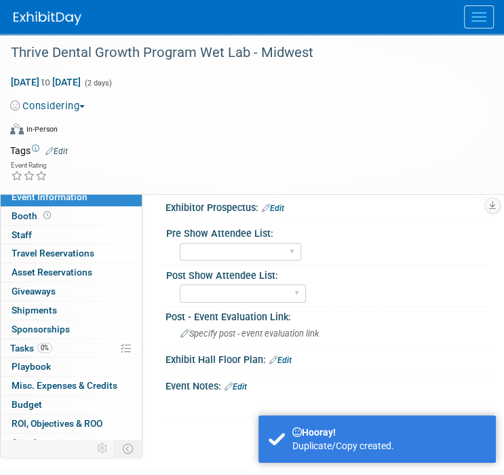
scroll to position [481, 0]
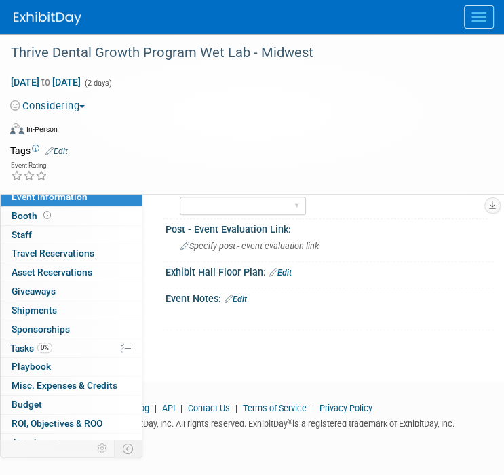
click at [44, 20] on img at bounding box center [48, 19] width 68 height 14
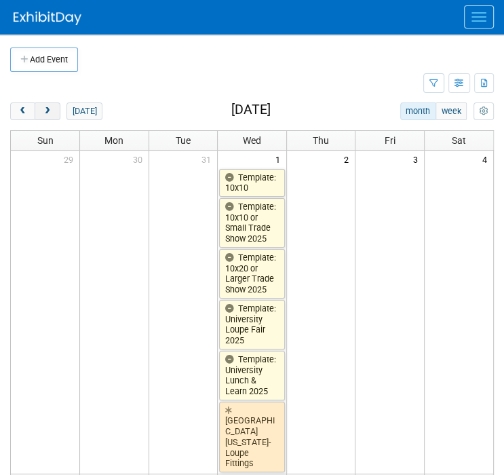
click at [52, 115] on span "next" at bounding box center [47, 111] width 10 height 9
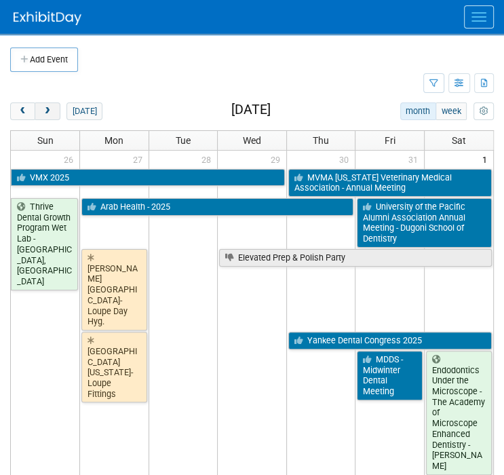
click at [52, 115] on span "next" at bounding box center [47, 111] width 10 height 9
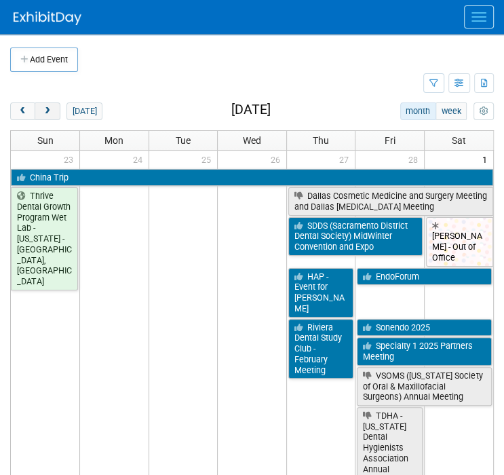
click at [52, 115] on span "next" at bounding box center [47, 111] width 10 height 9
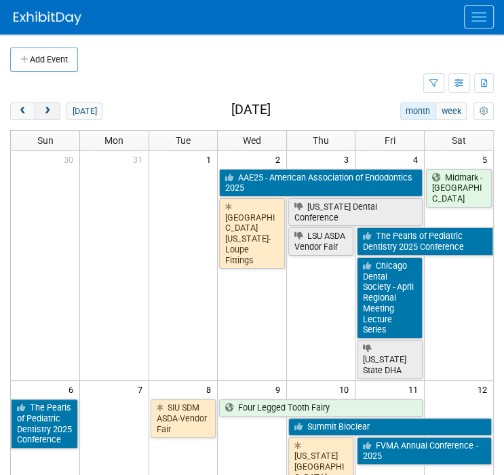
click at [52, 115] on span "next" at bounding box center [47, 111] width 10 height 9
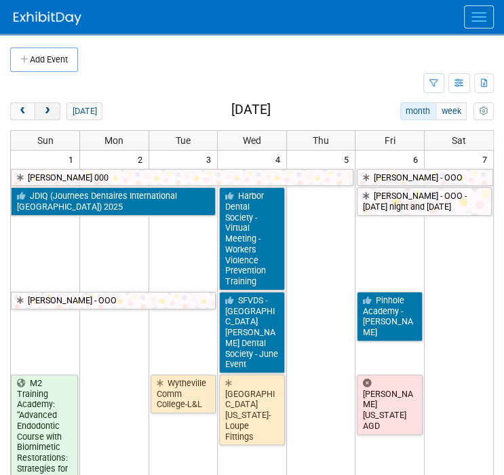
click at [52, 115] on span "next" at bounding box center [47, 111] width 10 height 9
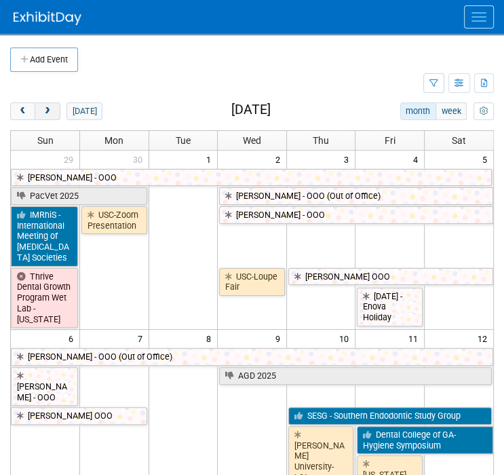
click at [52, 114] on span "next" at bounding box center [47, 111] width 10 height 9
click at [52, 113] on span "next" at bounding box center [47, 111] width 10 height 9
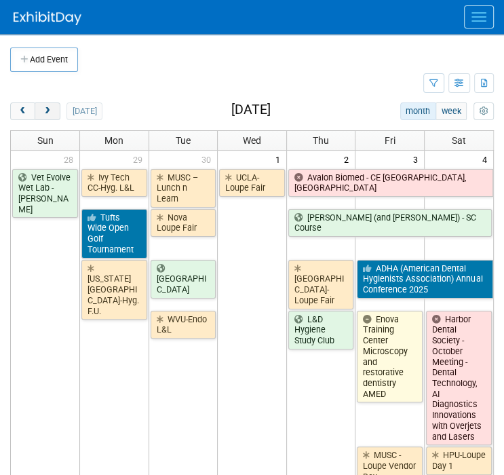
click at [52, 113] on span "next" at bounding box center [47, 111] width 10 height 9
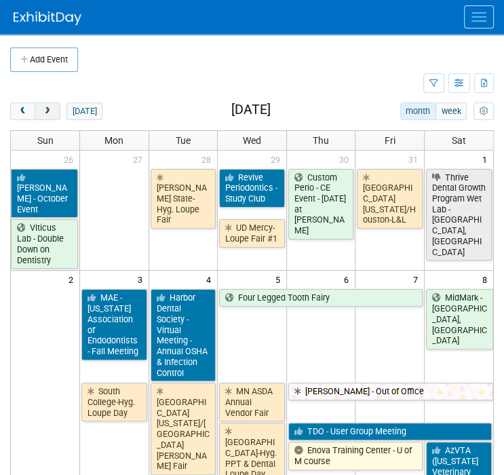
click at [52, 113] on span "next" at bounding box center [47, 111] width 10 height 9
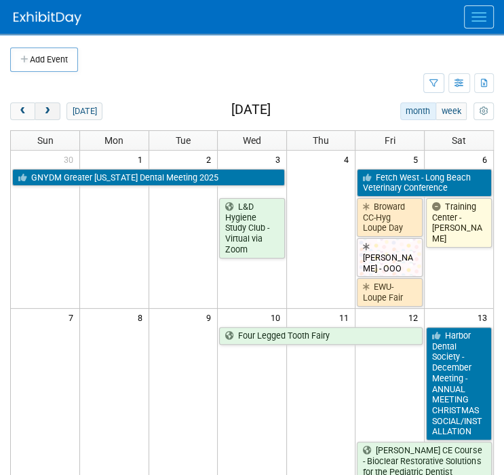
click at [52, 113] on span "next" at bounding box center [47, 111] width 10 height 9
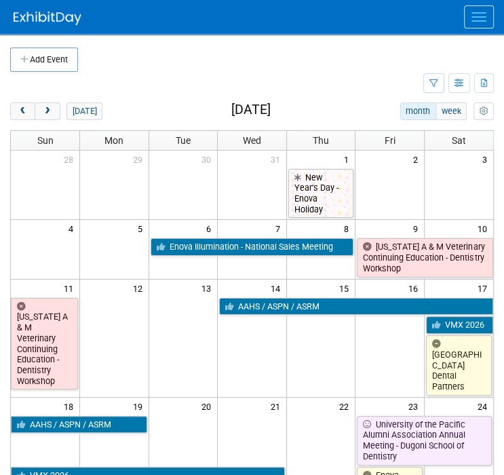
click at [483, 17] on button "Menu" at bounding box center [479, 16] width 30 height 23
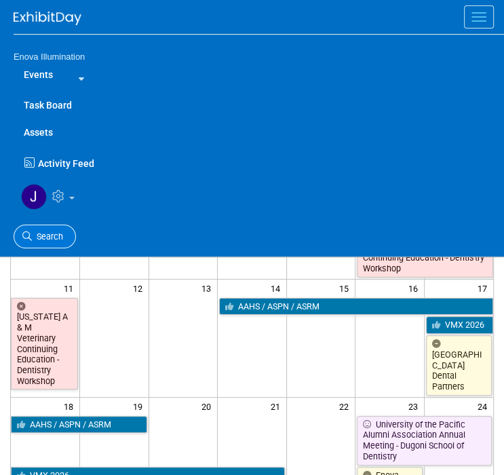
click at [54, 235] on span "Search" at bounding box center [47, 236] width 31 height 10
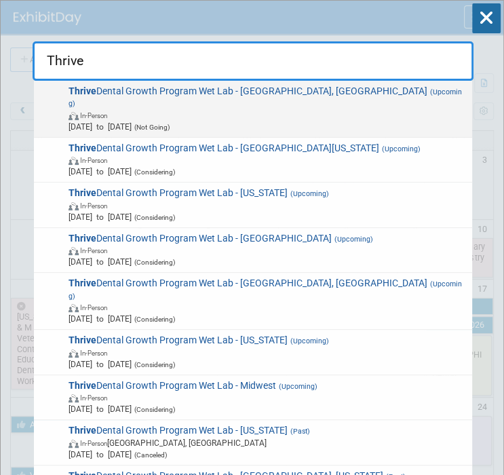
type input "Thrive"
click at [115, 93] on span "Thrive Dental Growth Program Wet Lab - Scottsdale, AZ (Upcoming) In-Person Nov …" at bounding box center [265, 108] width 403 height 47
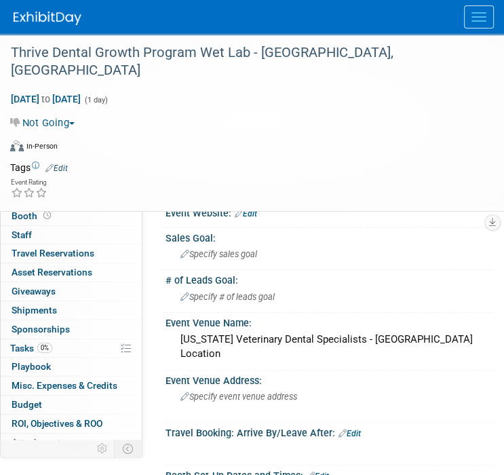
click at [73, 12] on img at bounding box center [48, 19] width 68 height 14
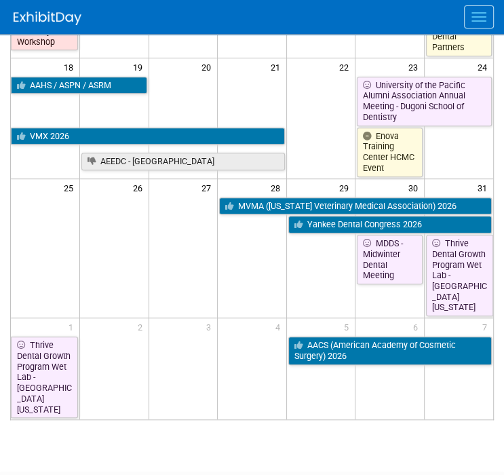
scroll to position [271, 0]
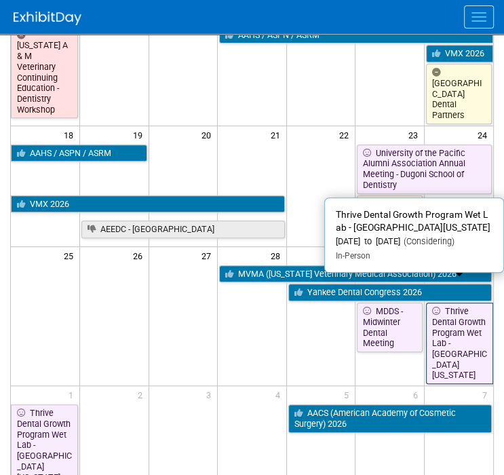
click at [445, 314] on link "Thrive Dental Growth Program Wet Lab - [GEOGRAPHIC_DATA][US_STATE]" at bounding box center [459, 342] width 67 height 81
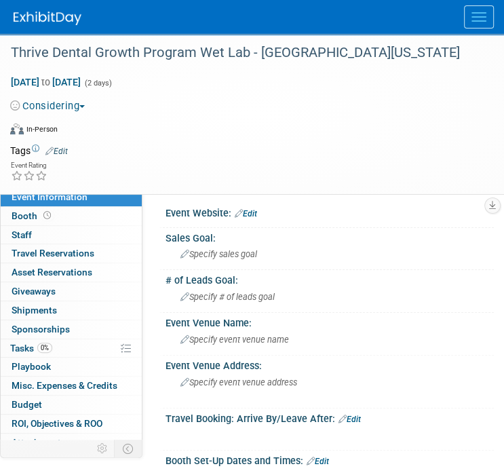
click at [63, 106] on button "Considering" at bounding box center [50, 106] width 80 height 14
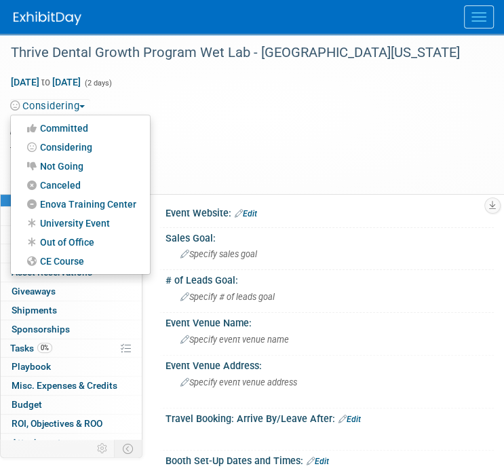
click at [61, 264] on link "CE Course" at bounding box center [80, 261] width 139 height 19
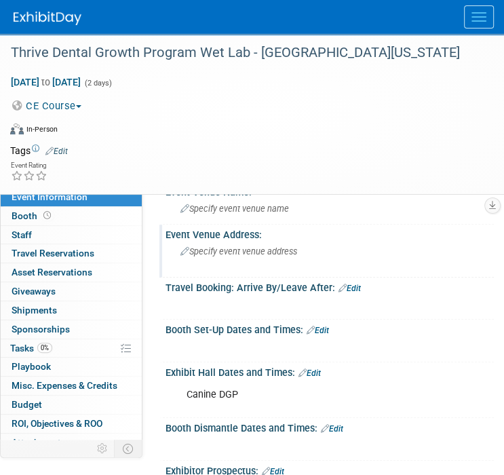
scroll to position [136, 0]
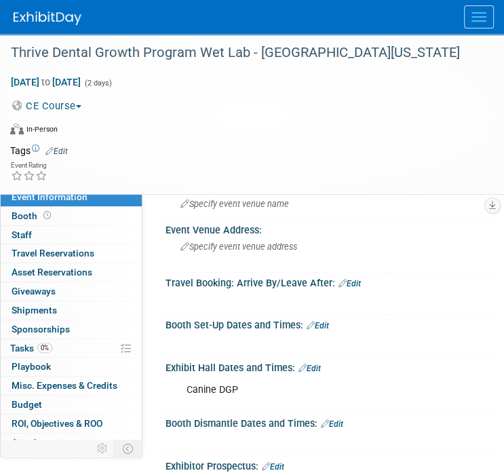
click at [47, 18] on img at bounding box center [48, 19] width 68 height 14
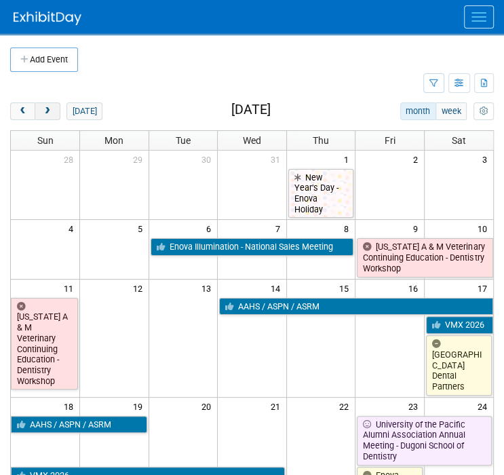
click at [51, 104] on button "next" at bounding box center [47, 111] width 25 height 18
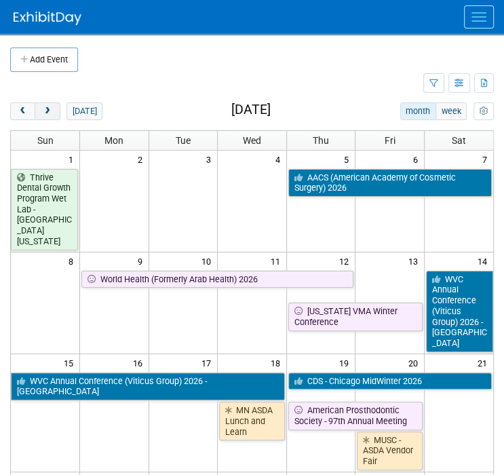
click at [51, 104] on button "next" at bounding box center [47, 111] width 25 height 18
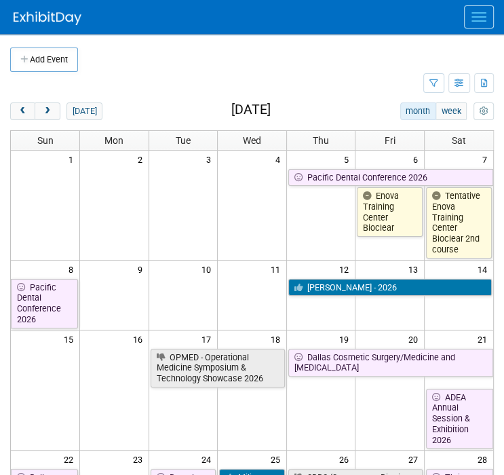
scroll to position [136, 0]
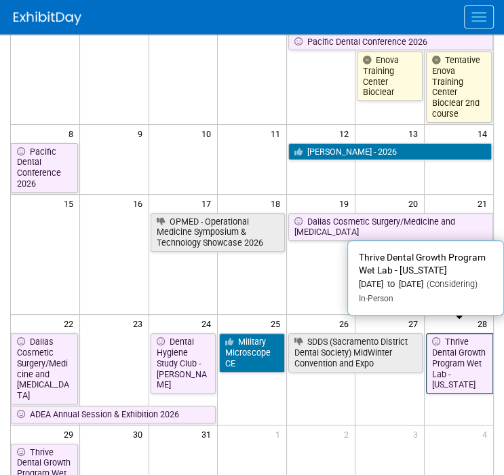
click at [466, 361] on link "Thrive Dental Growth Program Wet Lab - [US_STATE]" at bounding box center [459, 363] width 67 height 60
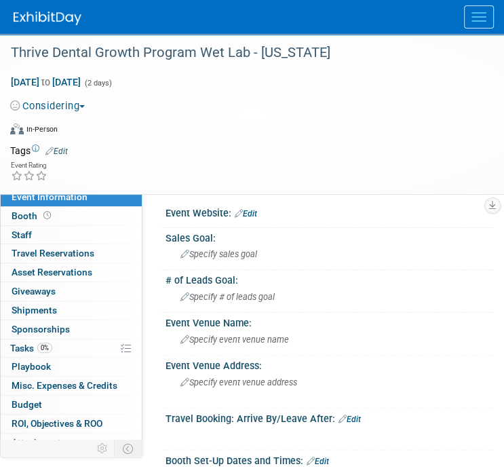
click at [52, 105] on button "Considering" at bounding box center [50, 106] width 80 height 14
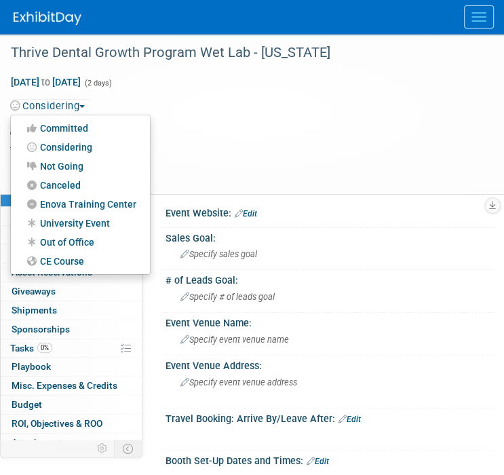
click at [59, 259] on link "CE Course" at bounding box center [80, 261] width 139 height 19
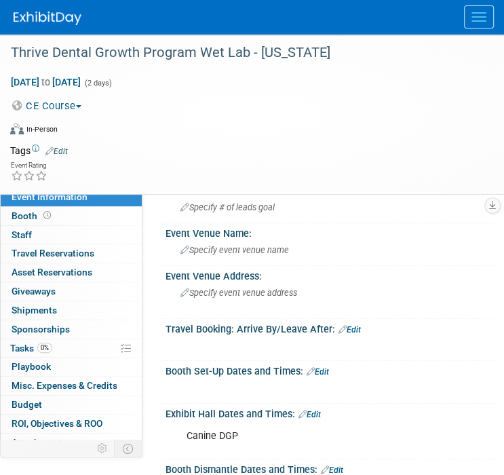
scroll to position [136, 0]
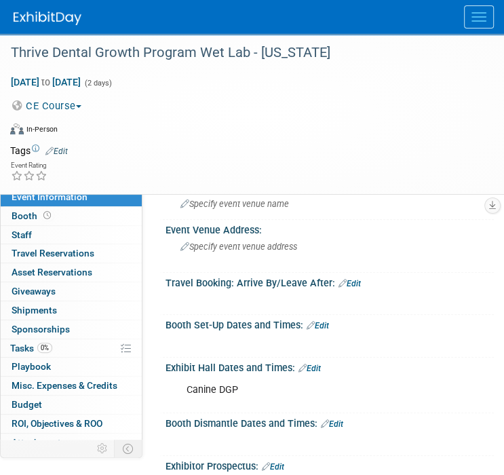
click at [35, 13] on img at bounding box center [48, 19] width 68 height 14
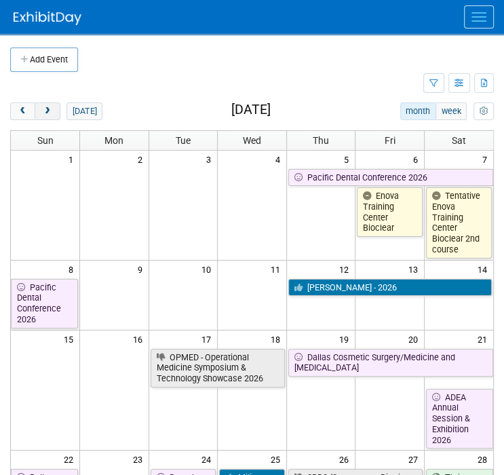
click at [44, 115] on button "next" at bounding box center [47, 111] width 25 height 18
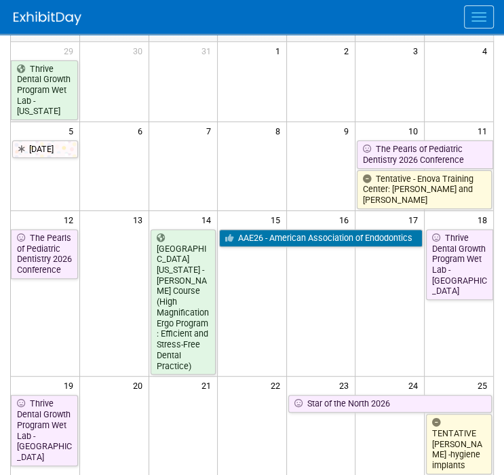
scroll to position [136, 0]
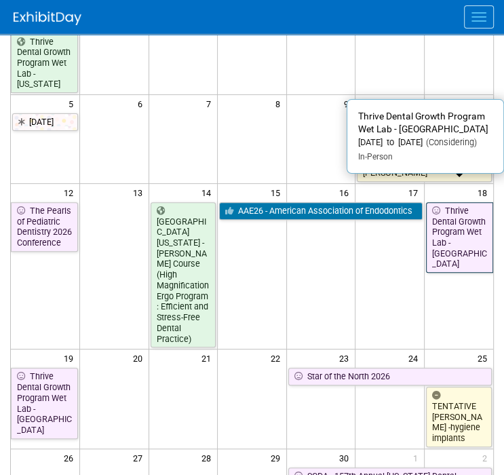
click at [464, 222] on link "Thrive Dental Growth Program Wet Lab - [GEOGRAPHIC_DATA]" at bounding box center [459, 237] width 67 height 71
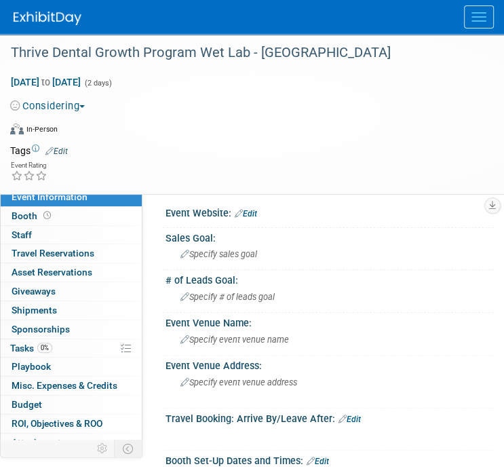
click at [57, 106] on button "Considering" at bounding box center [50, 106] width 80 height 14
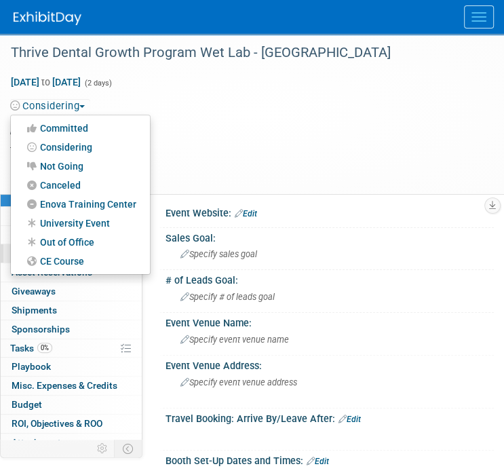
click at [56, 258] on link "CE Course" at bounding box center [80, 261] width 139 height 19
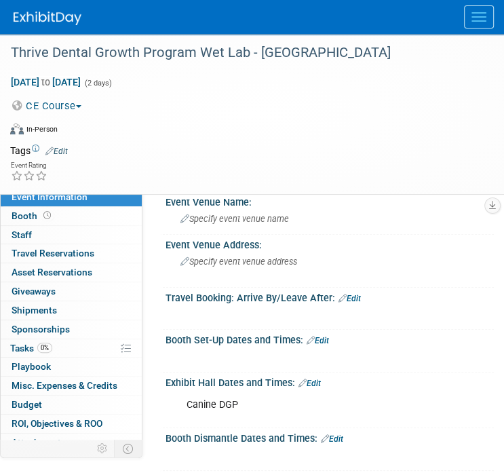
scroll to position [136, 0]
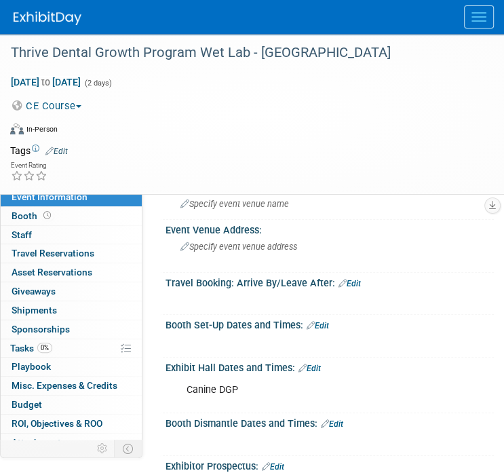
click at [41, 21] on img at bounding box center [48, 19] width 68 height 14
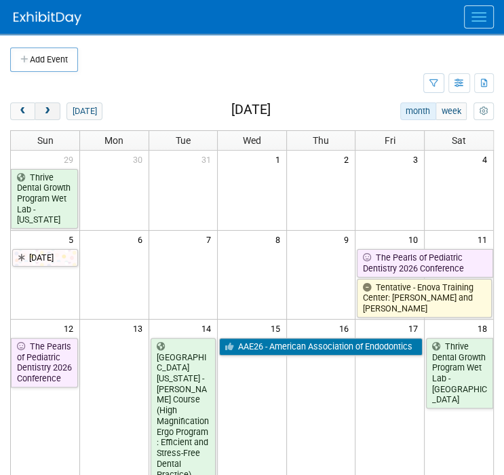
click at [52, 106] on button "next" at bounding box center [47, 111] width 25 height 18
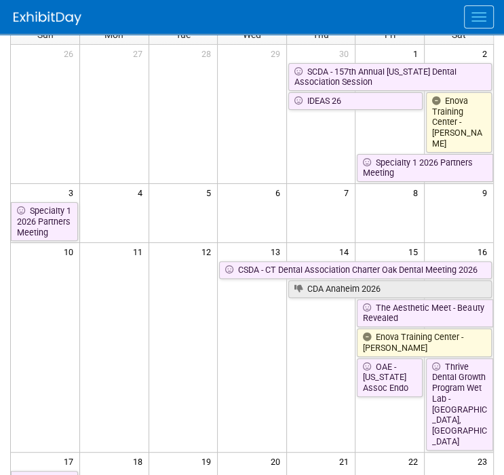
scroll to position [136, 0]
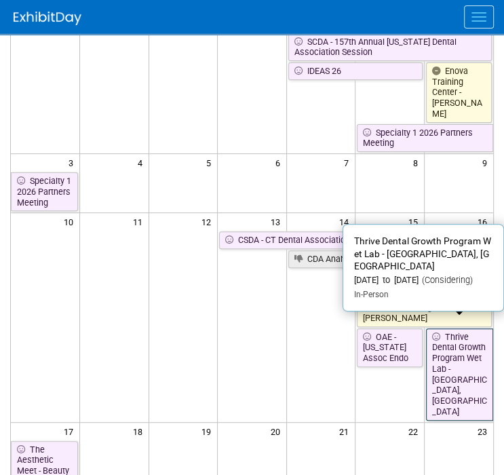
click at [459, 345] on link "Thrive Dental Growth Program Wet Lab - [GEOGRAPHIC_DATA], [GEOGRAPHIC_DATA]" at bounding box center [459, 374] width 67 height 92
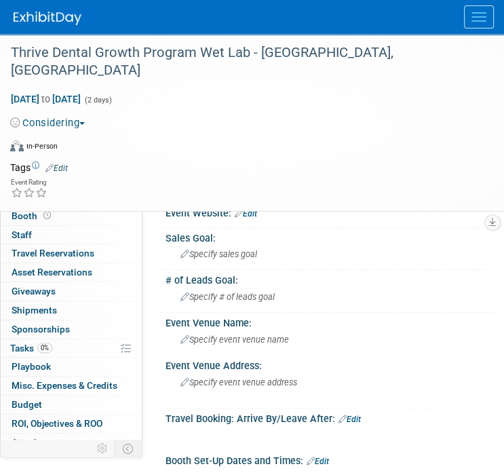
click at [66, 116] on button "Considering" at bounding box center [50, 123] width 80 height 14
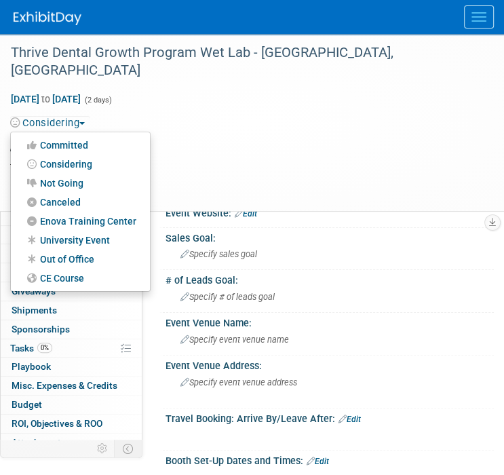
click at [64, 268] on link "CE Course" at bounding box center [80, 277] width 139 height 19
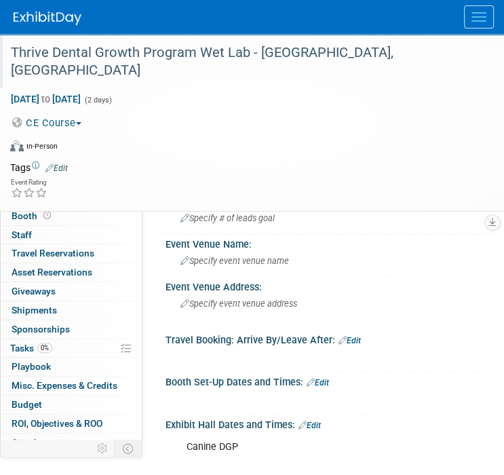
scroll to position [68, 0]
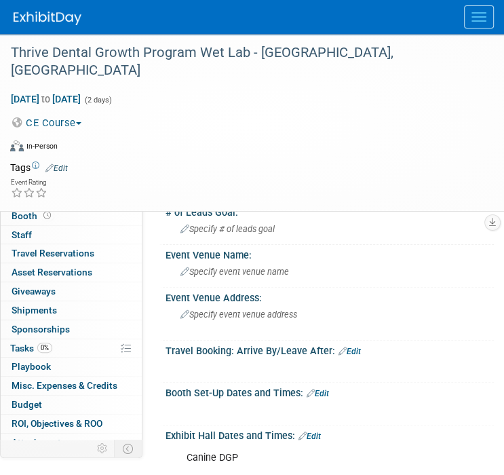
click at [36, 22] on img at bounding box center [48, 19] width 68 height 14
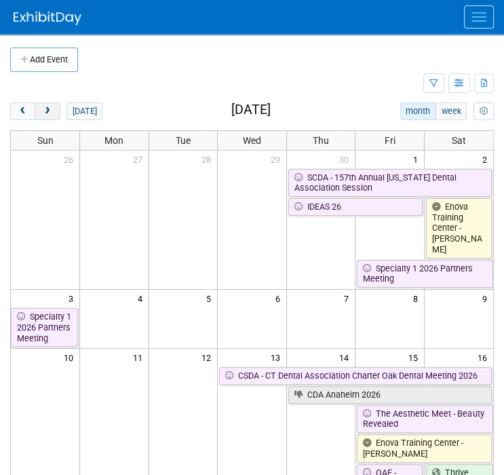
click at [50, 112] on span "next" at bounding box center [47, 111] width 10 height 9
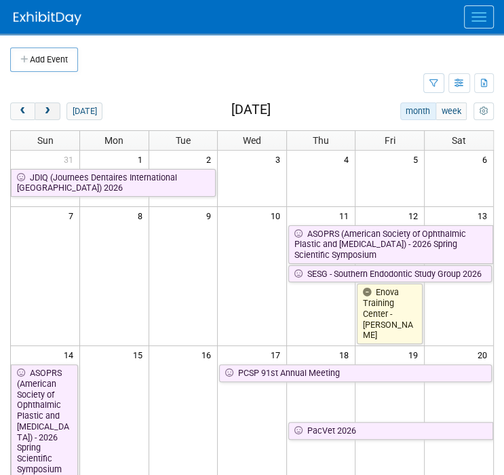
click at [50, 112] on span "next" at bounding box center [47, 111] width 10 height 9
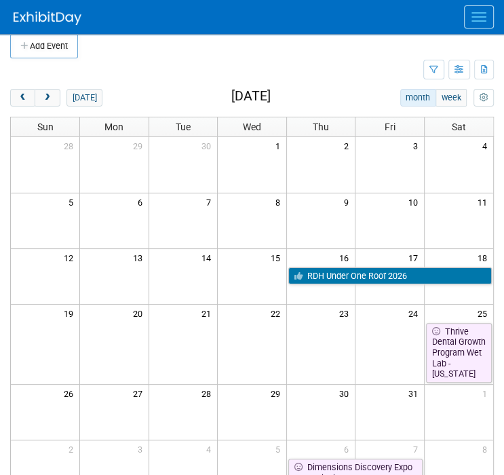
scroll to position [136, 0]
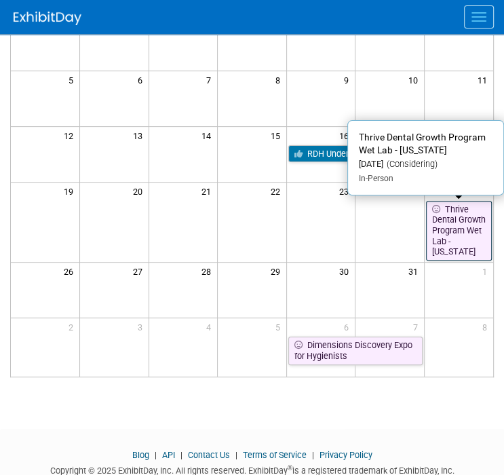
click at [449, 219] on link "Thrive Dental Growth Program Wet Lab - [US_STATE]" at bounding box center [459, 231] width 66 height 60
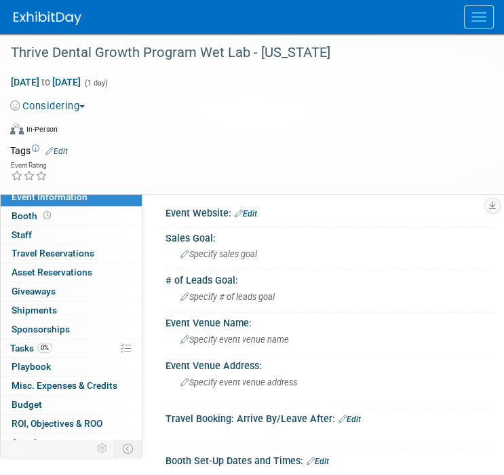
click at [68, 106] on button "Considering" at bounding box center [50, 106] width 80 height 14
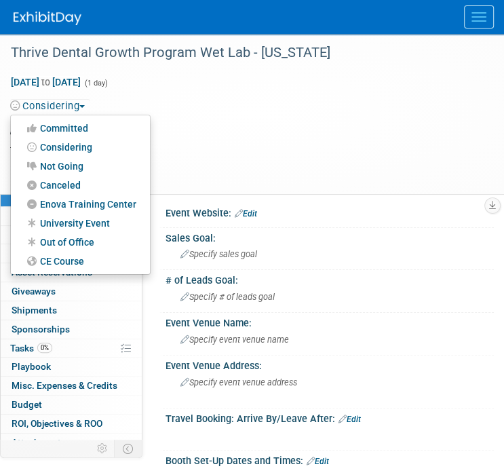
click at [52, 254] on link "CE Course" at bounding box center [80, 261] width 139 height 19
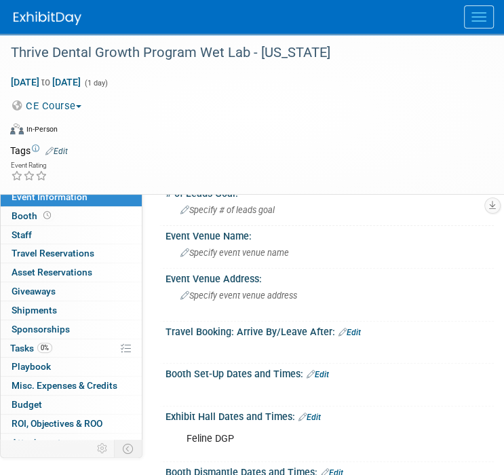
scroll to position [136, 0]
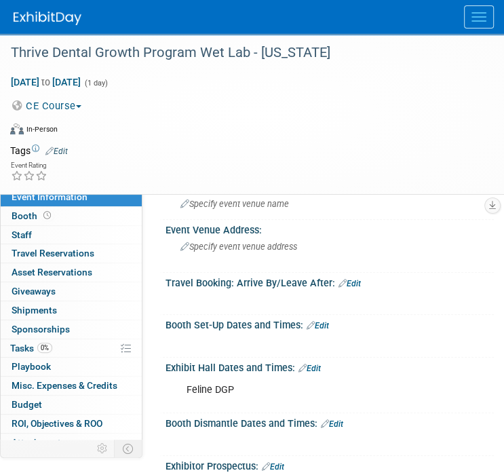
click at [52, 21] on img at bounding box center [48, 19] width 68 height 14
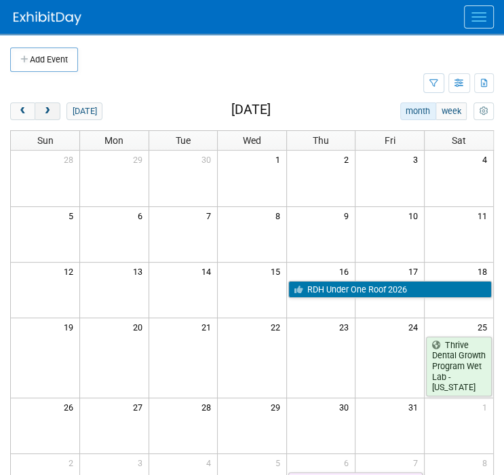
click at [49, 115] on span "next" at bounding box center [47, 111] width 10 height 9
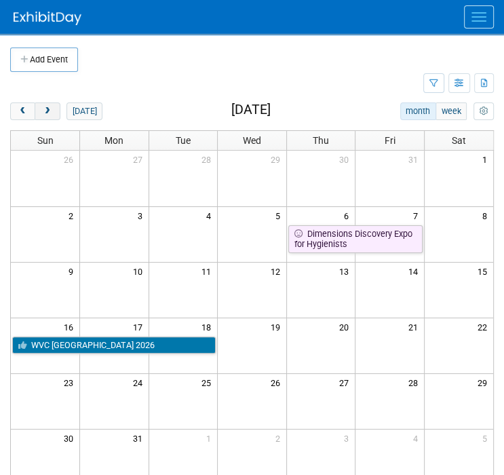
click at [49, 115] on span "next" at bounding box center [47, 111] width 10 height 9
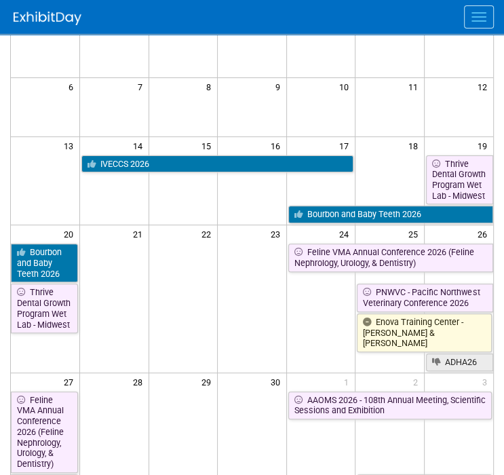
scroll to position [136, 0]
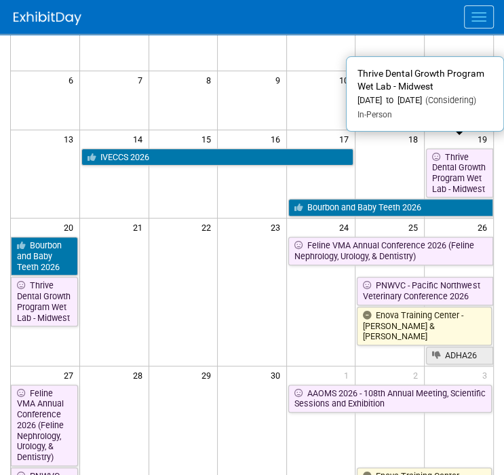
click at [447, 174] on link "Thrive Dental Growth Program Wet Lab - Midwest" at bounding box center [459, 172] width 67 height 49
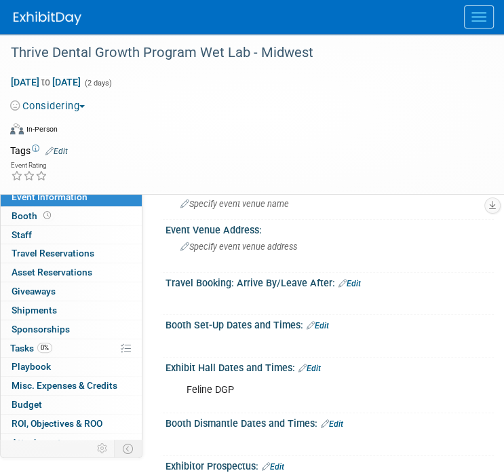
scroll to position [203, 0]
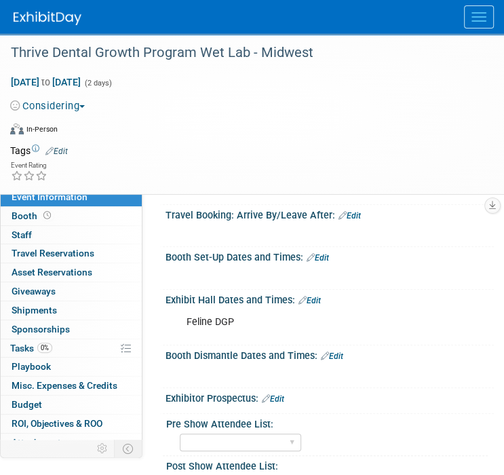
click at [73, 103] on button "Considering" at bounding box center [50, 106] width 80 height 14
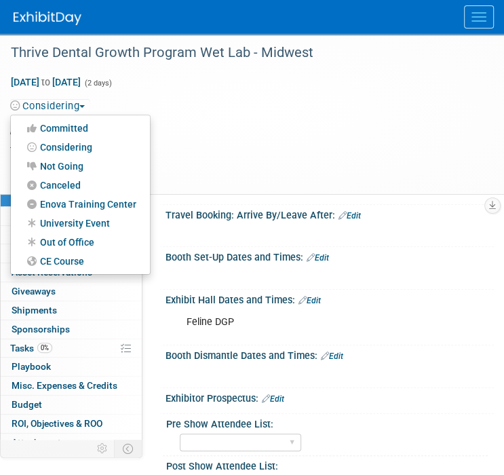
click at [72, 256] on link "CE Course" at bounding box center [80, 261] width 139 height 19
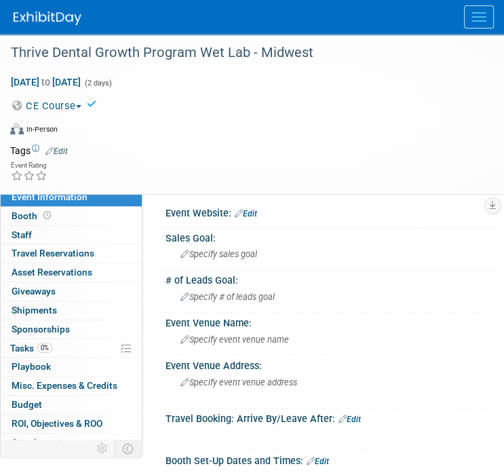
click at [35, 16] on img at bounding box center [48, 19] width 68 height 14
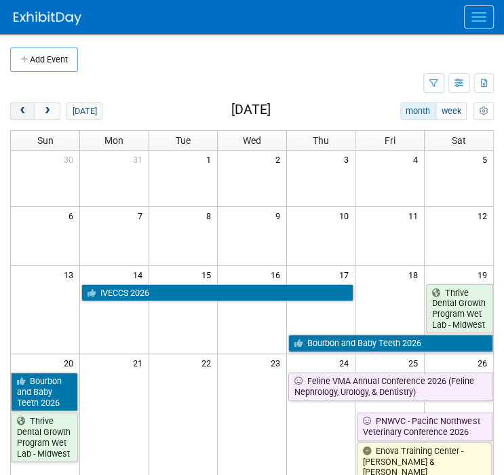
click at [26, 111] on span "prev" at bounding box center [23, 111] width 10 height 9
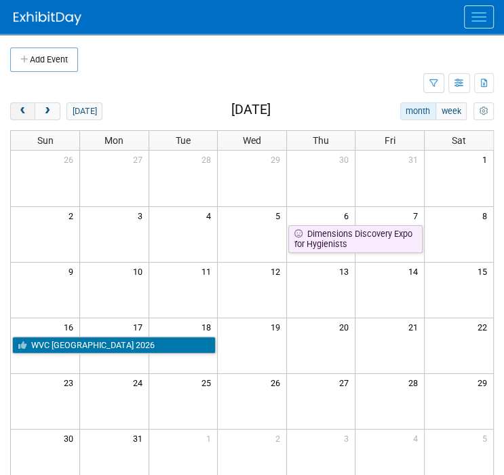
click at [24, 109] on span "prev" at bounding box center [23, 111] width 10 height 9
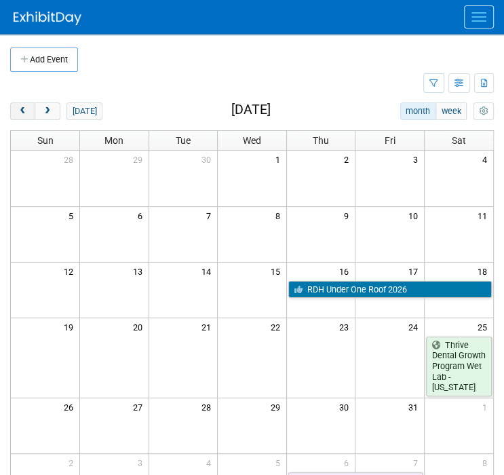
click at [24, 109] on span "prev" at bounding box center [23, 111] width 10 height 9
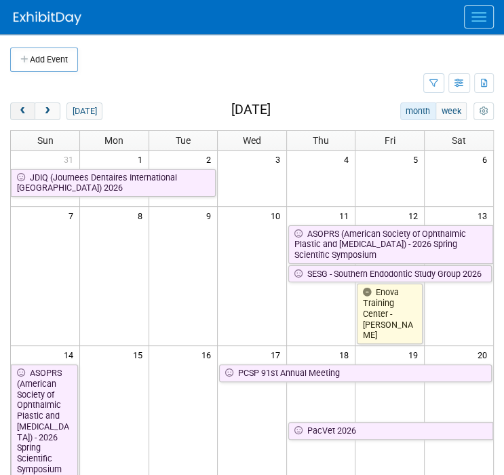
click at [24, 109] on span "prev" at bounding box center [23, 111] width 10 height 9
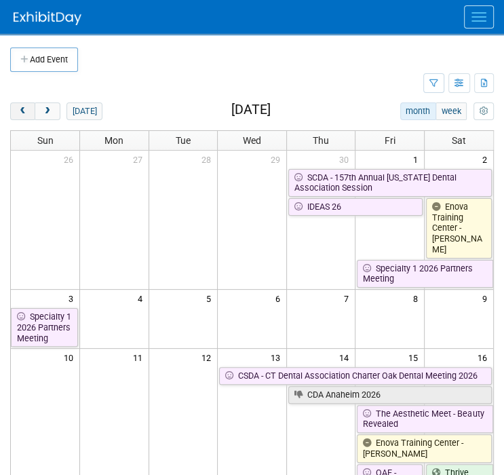
click at [24, 108] on span "prev" at bounding box center [23, 111] width 10 height 9
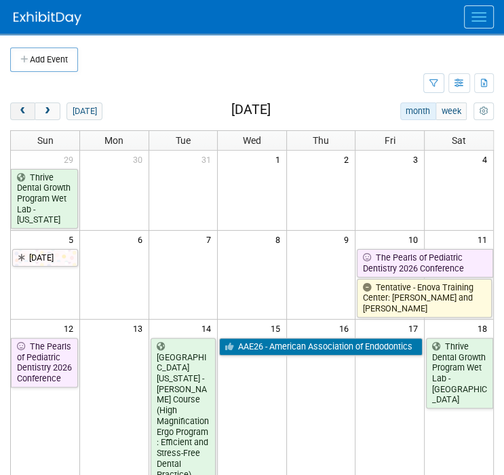
click at [24, 108] on span "prev" at bounding box center [23, 111] width 10 height 9
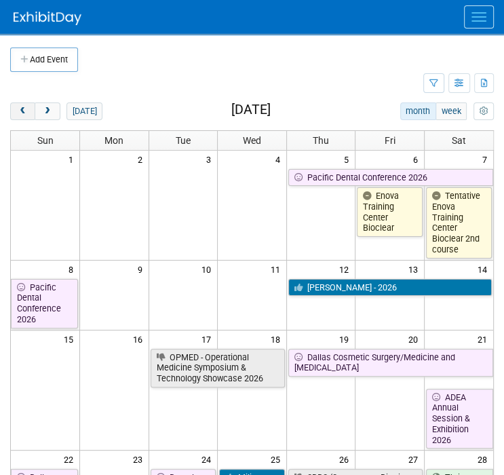
click at [23, 108] on span "prev" at bounding box center [23, 111] width 10 height 9
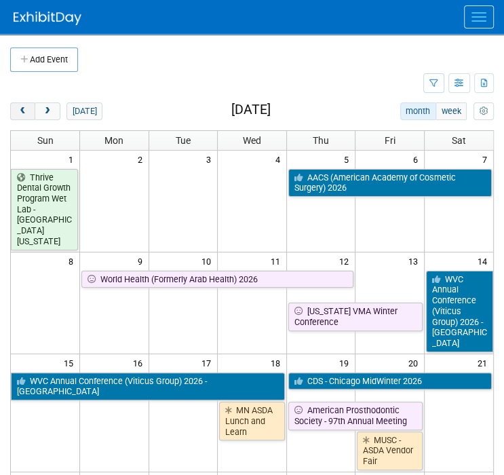
click at [22, 107] on span "prev" at bounding box center [23, 111] width 10 height 9
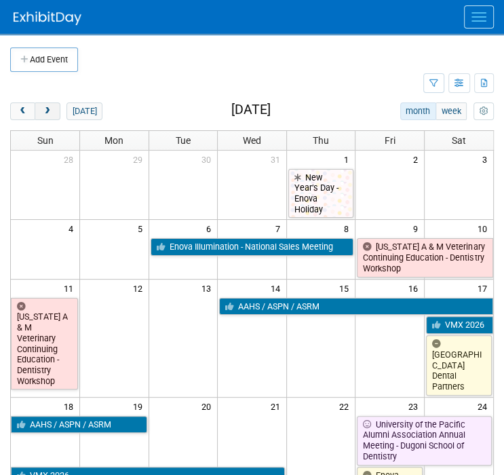
click at [48, 113] on span "next" at bounding box center [47, 111] width 10 height 9
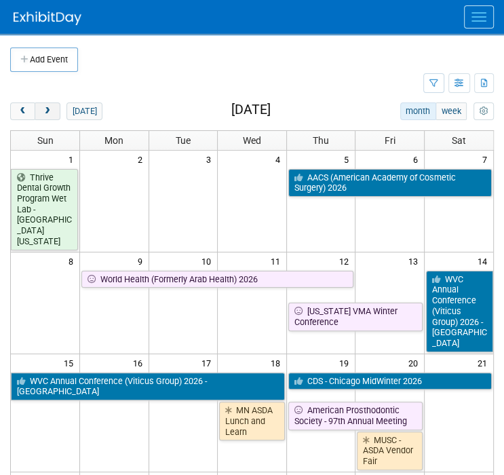
click at [52, 108] on span "next" at bounding box center [47, 111] width 10 height 9
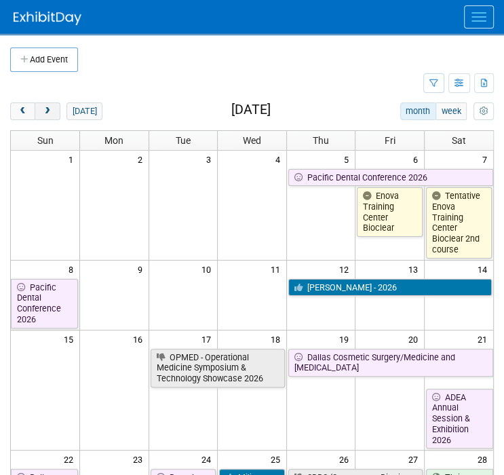
click at [50, 113] on span "next" at bounding box center [47, 111] width 10 height 9
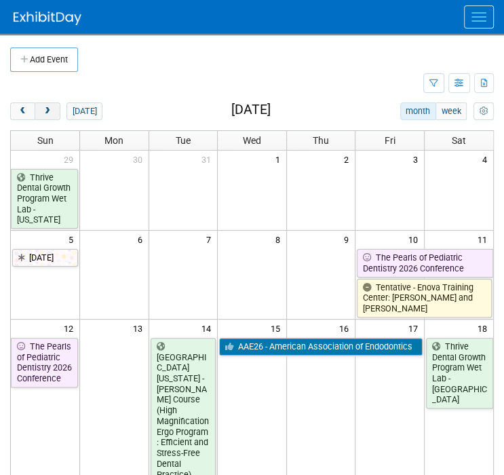
click at [56, 107] on button "next" at bounding box center [47, 111] width 25 height 18
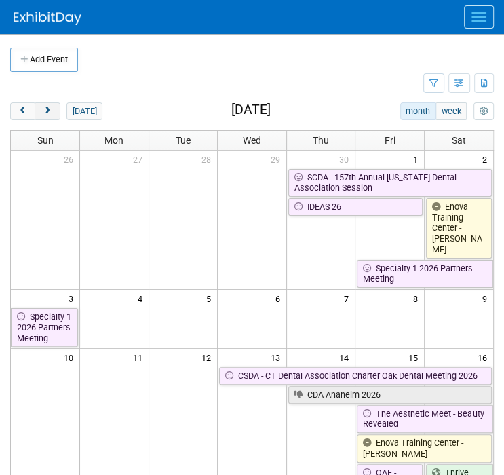
click at [43, 111] on span "next" at bounding box center [47, 111] width 10 height 9
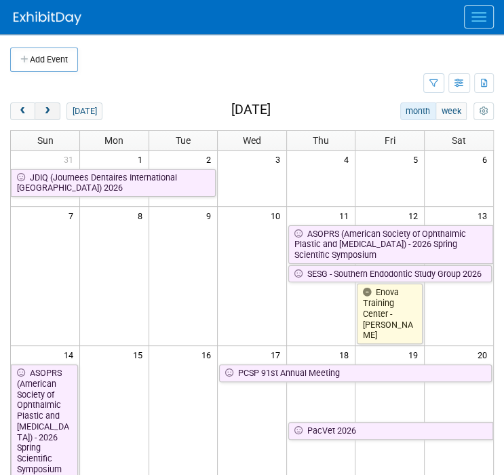
click at [45, 112] on span "next" at bounding box center [47, 111] width 10 height 9
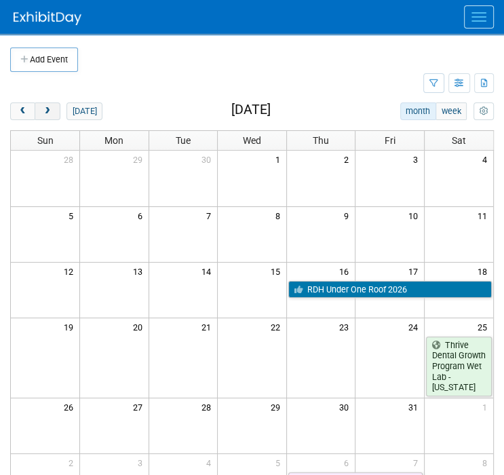
click at [52, 114] on span "next" at bounding box center [47, 111] width 10 height 9
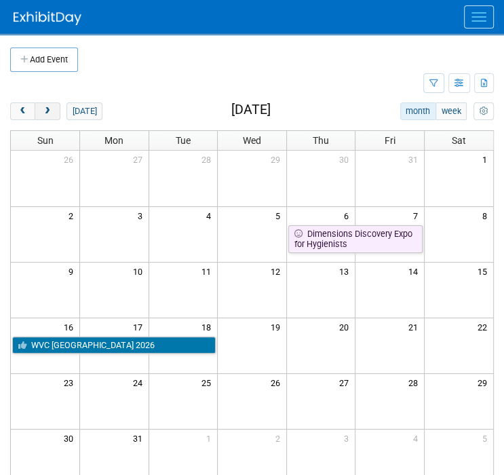
click at [52, 114] on span "next" at bounding box center [47, 111] width 10 height 9
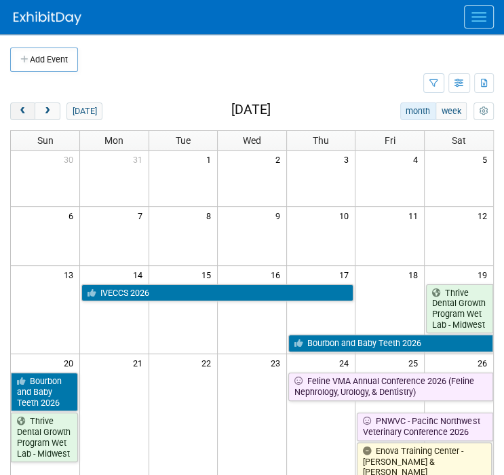
click at [19, 109] on span "prev" at bounding box center [23, 111] width 10 height 9
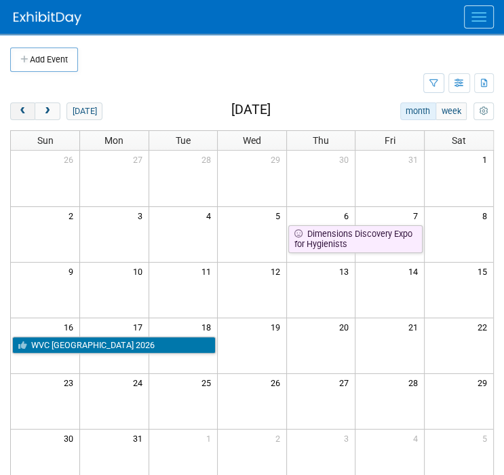
click at [18, 109] on span "prev" at bounding box center [23, 111] width 10 height 9
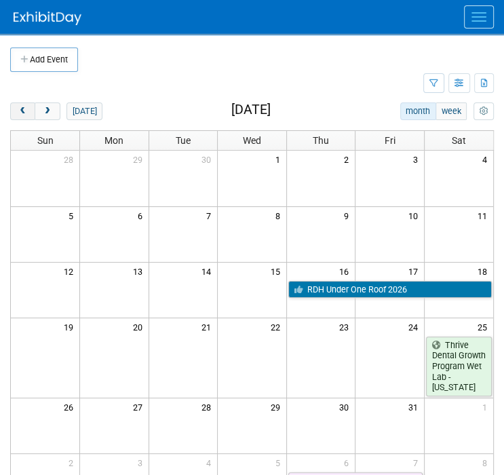
click at [18, 109] on span "prev" at bounding box center [23, 111] width 10 height 9
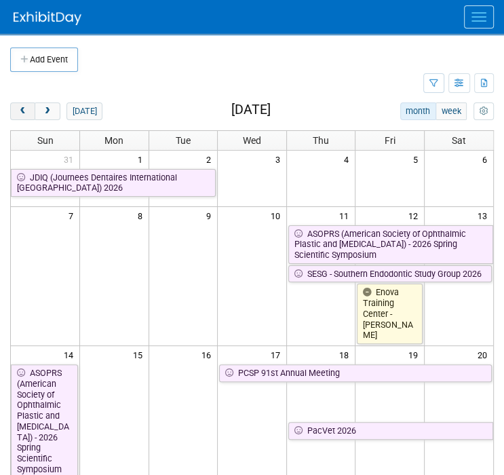
click at [18, 108] on span "prev" at bounding box center [23, 111] width 10 height 9
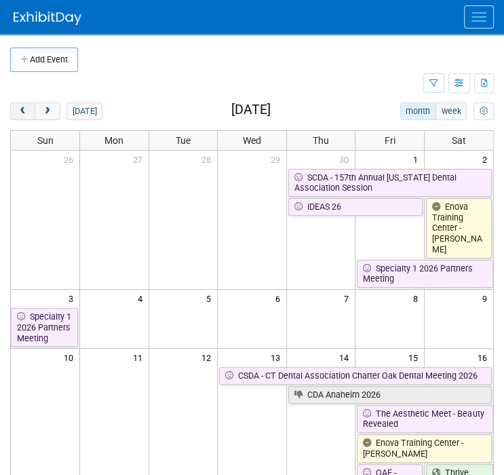
click at [18, 108] on span "prev" at bounding box center [23, 111] width 10 height 9
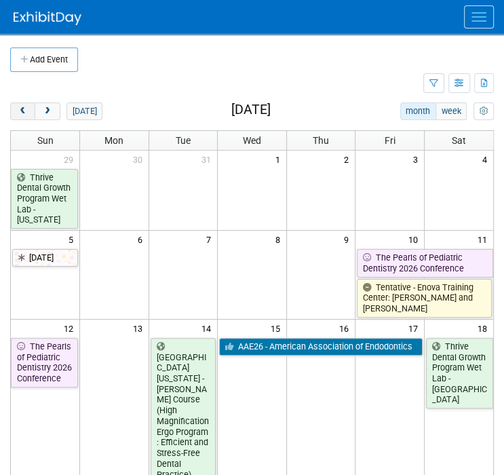
click at [18, 108] on span "prev" at bounding box center [23, 111] width 10 height 9
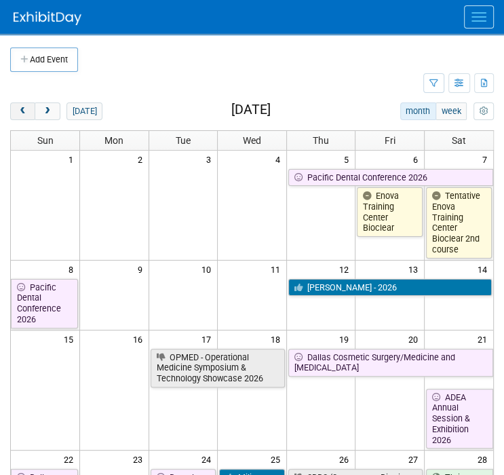
click at [18, 108] on span "prev" at bounding box center [23, 111] width 10 height 9
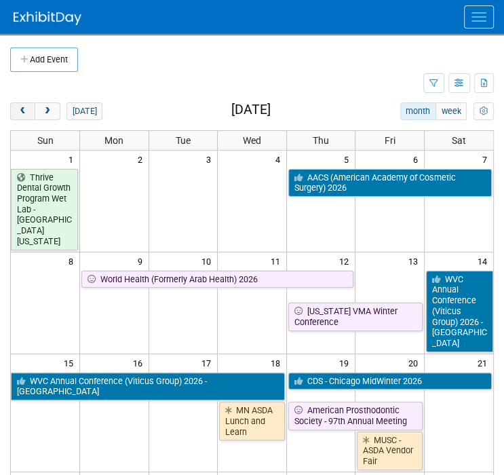
click at [18, 108] on span "prev" at bounding box center [23, 111] width 10 height 9
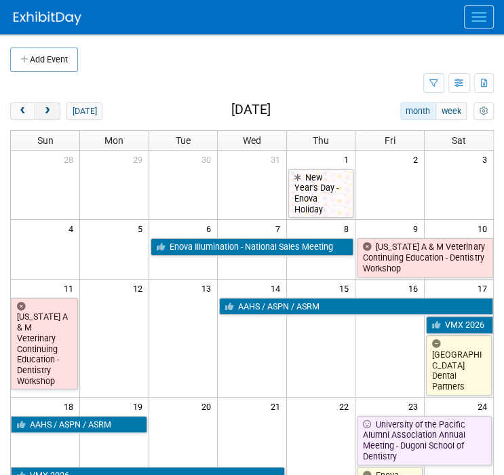
click at [52, 113] on button "next" at bounding box center [47, 111] width 25 height 18
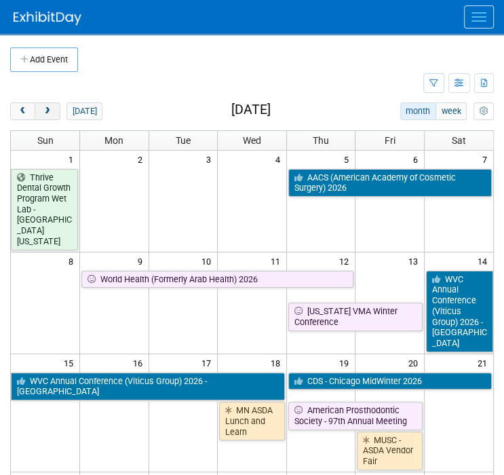
click at [52, 112] on button "next" at bounding box center [47, 111] width 25 height 18
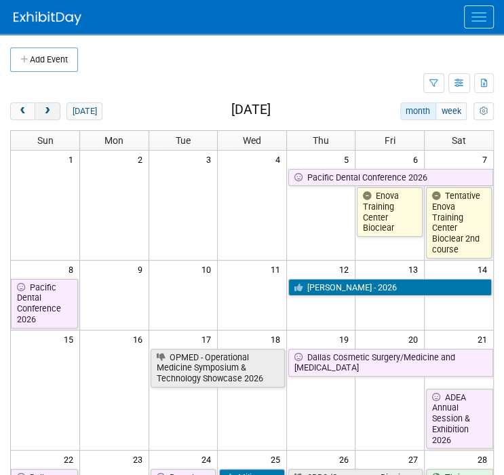
click at [54, 109] on button "next" at bounding box center [47, 111] width 25 height 18
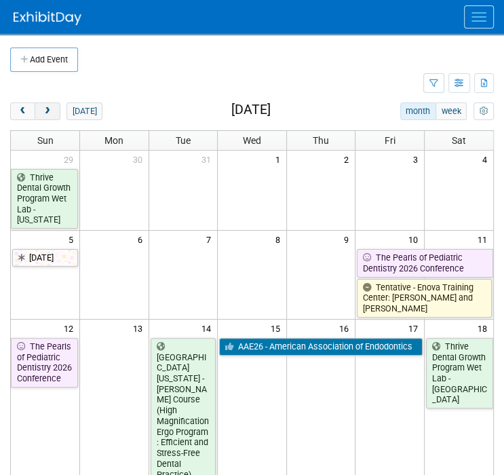
click at [43, 110] on span "next" at bounding box center [47, 111] width 10 height 9
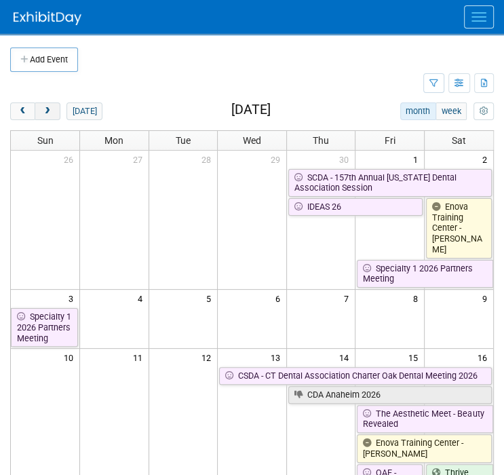
click at [47, 113] on span "next" at bounding box center [47, 111] width 10 height 9
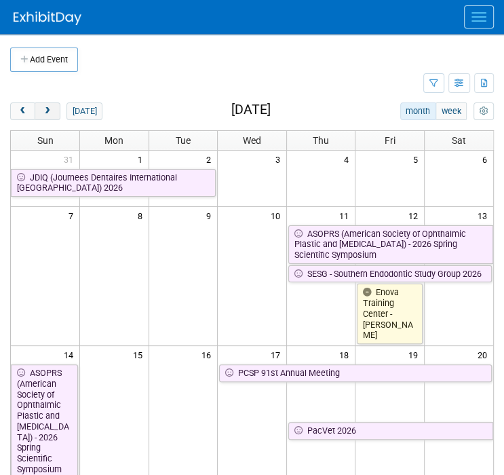
click at [47, 113] on span "next" at bounding box center [47, 111] width 10 height 9
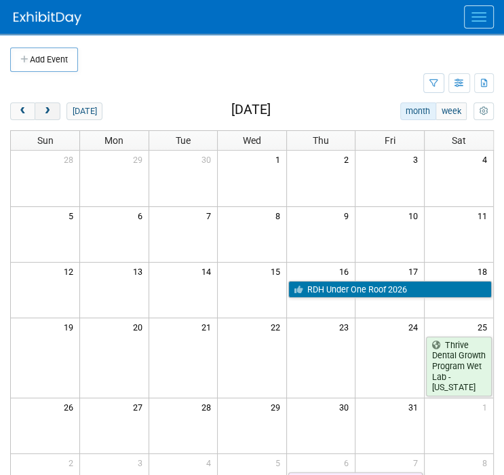
click at [54, 111] on button "next" at bounding box center [47, 111] width 25 height 18
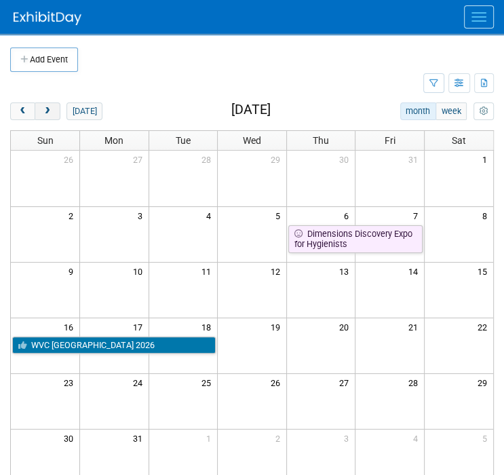
click at [54, 111] on button "next" at bounding box center [47, 111] width 25 height 18
